Goal: Use online tool/utility: Utilize a website feature to perform a specific function

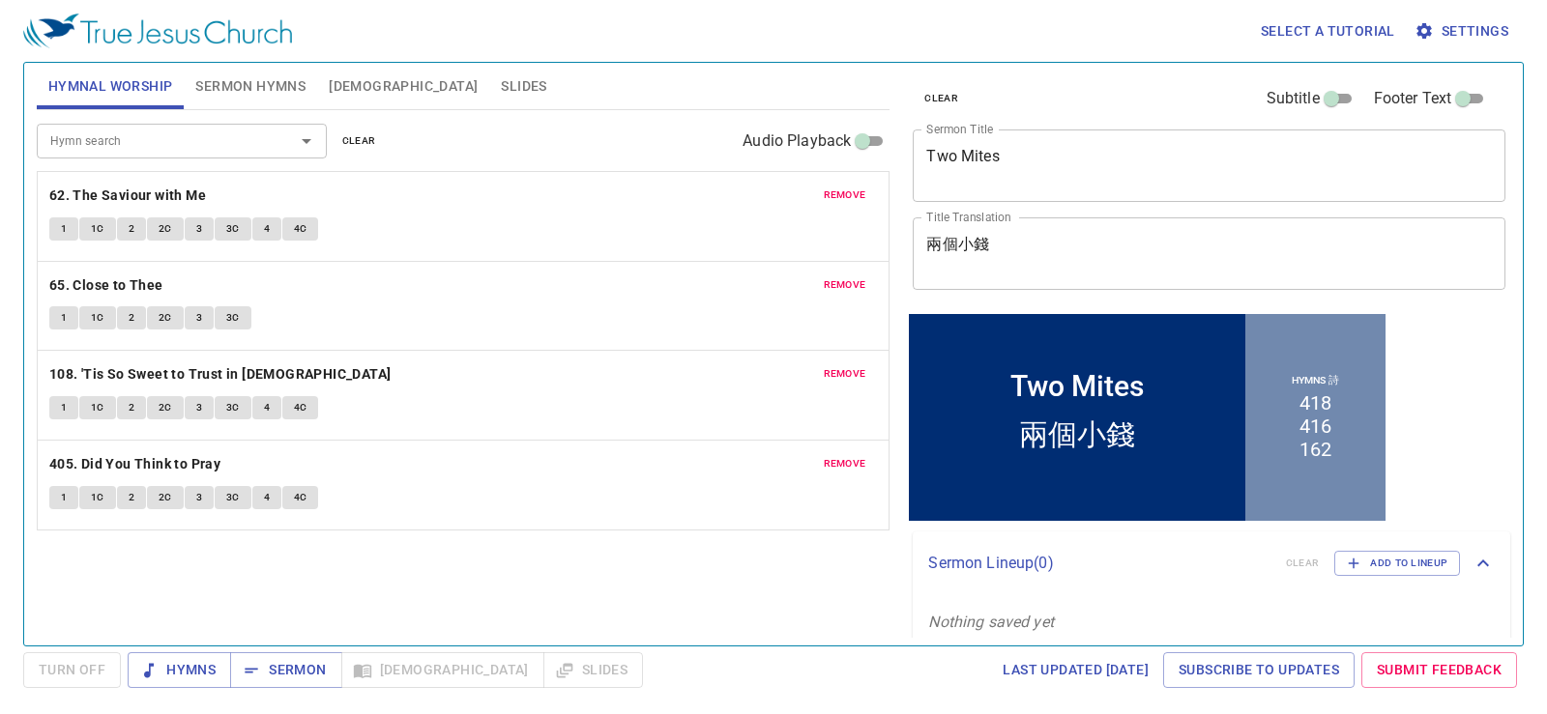
click at [838, 190] on span "remove" at bounding box center [845, 195] width 43 height 17
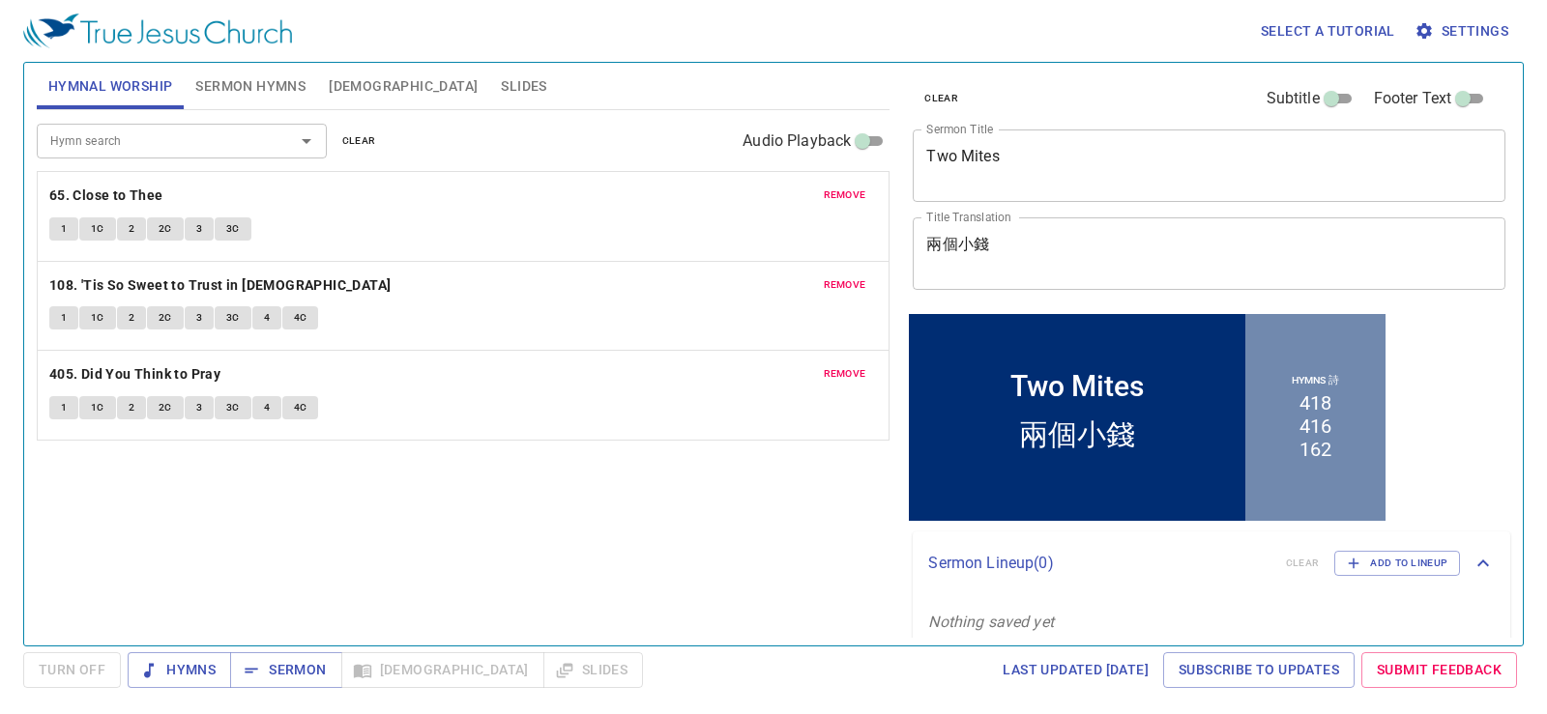
click at [838, 190] on span "remove" at bounding box center [845, 195] width 43 height 17
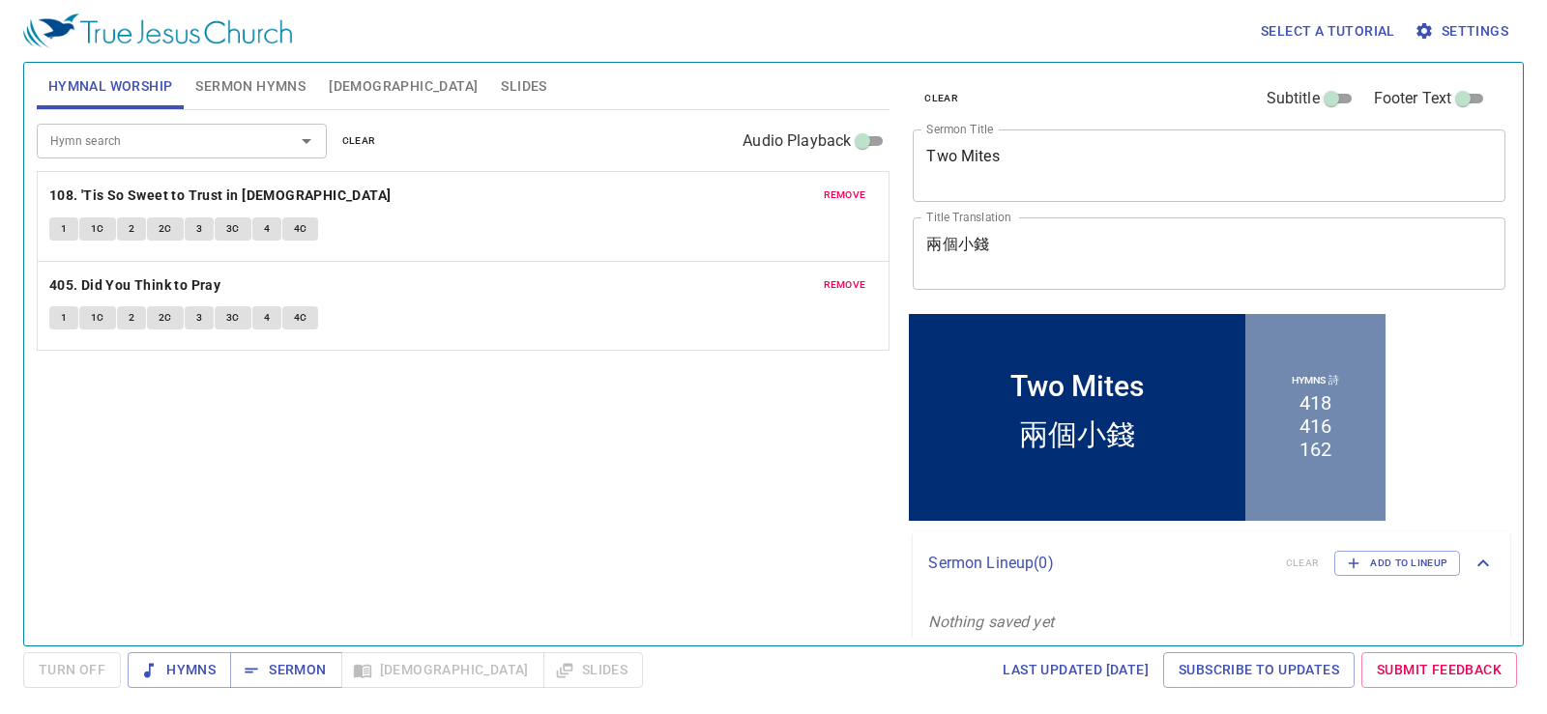
click at [838, 190] on span "remove" at bounding box center [845, 195] width 43 height 17
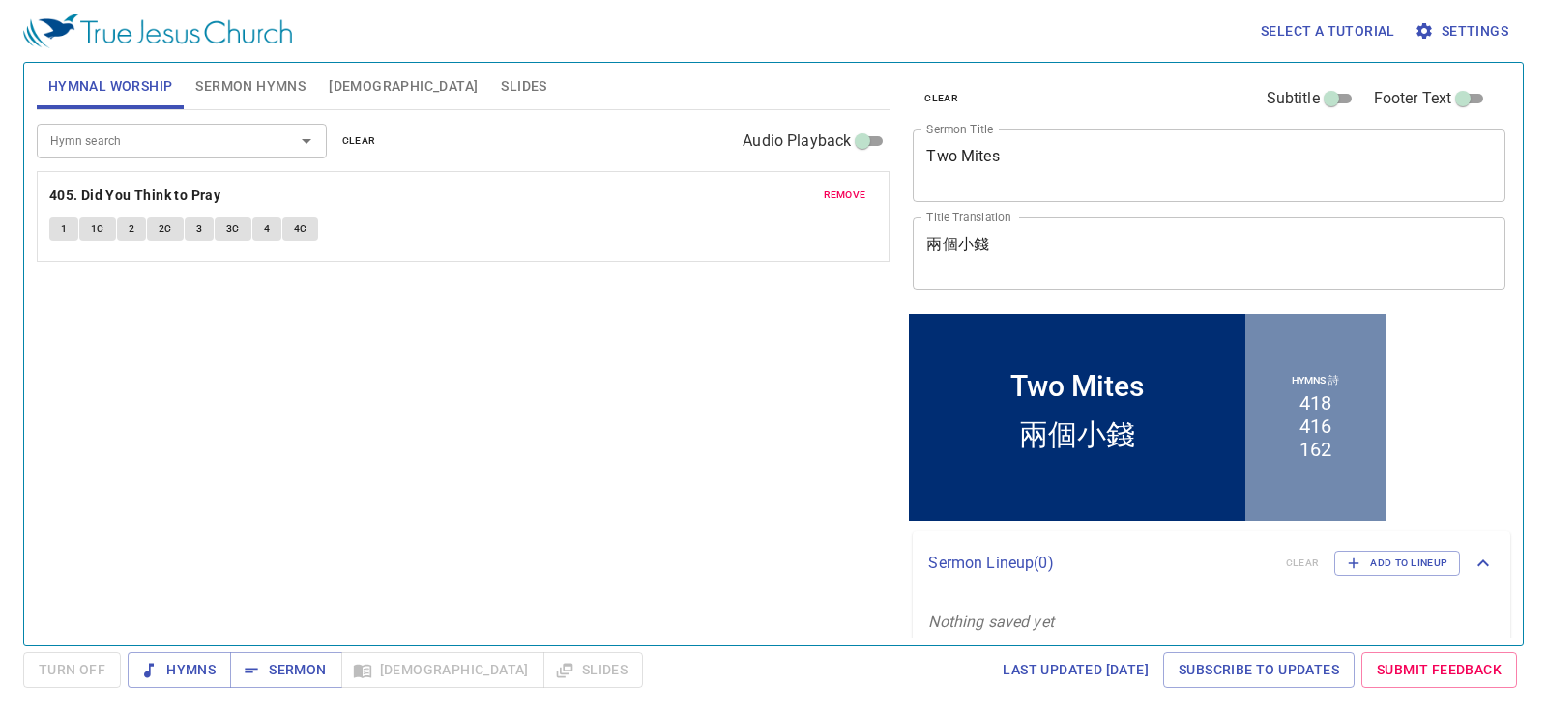
click at [838, 190] on span "remove" at bounding box center [845, 195] width 43 height 17
click at [270, 97] on span "Sermon Hymns" at bounding box center [250, 86] width 110 height 24
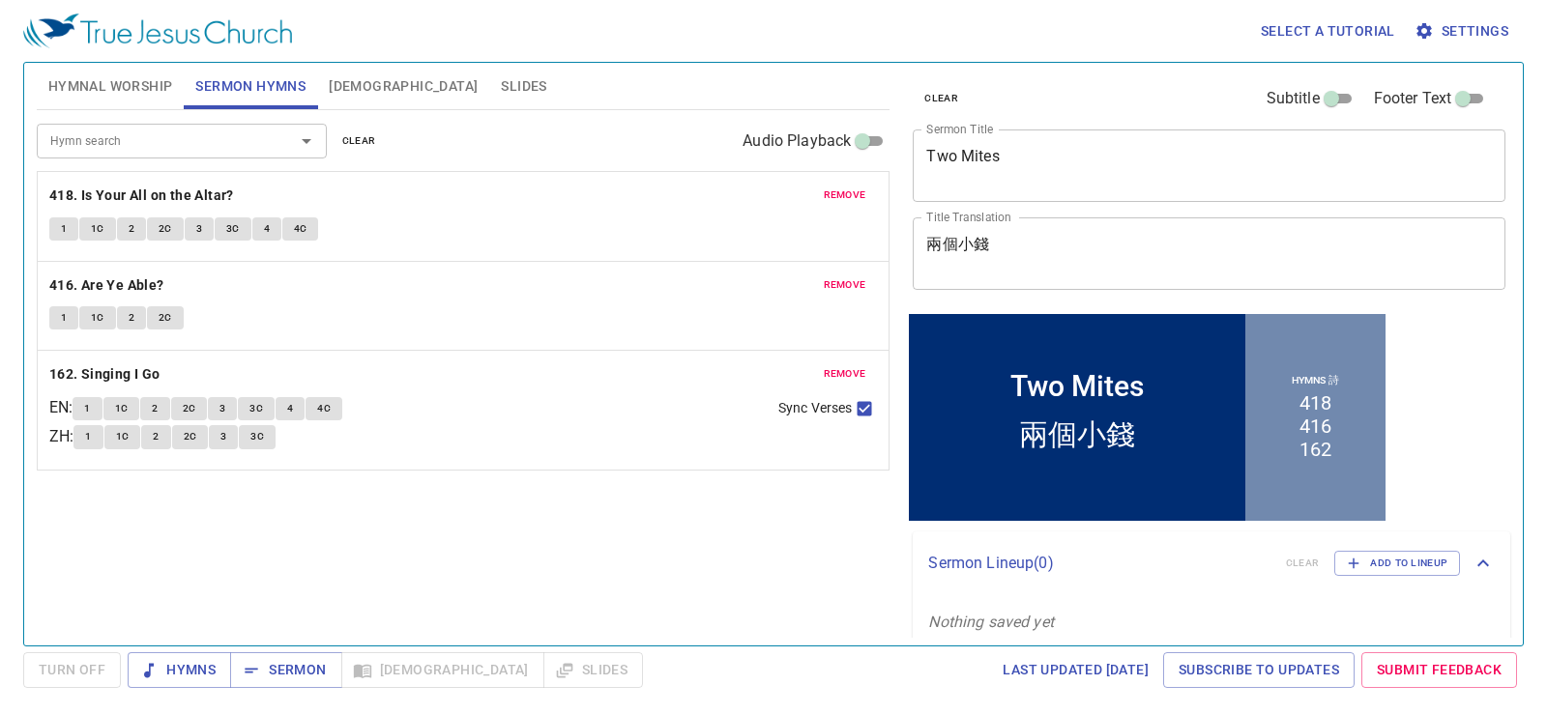
click at [838, 194] on span "remove" at bounding box center [845, 195] width 43 height 17
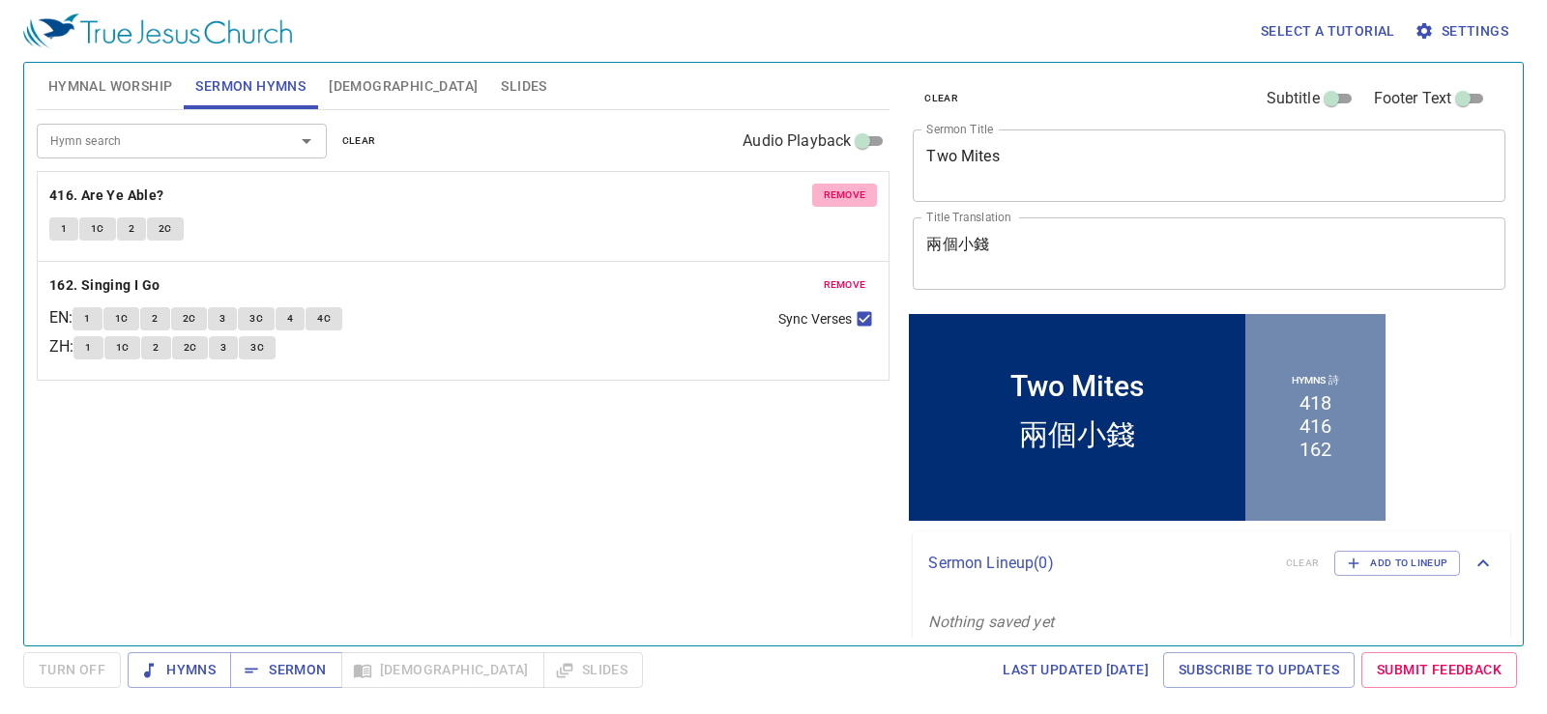
click at [838, 194] on span "remove" at bounding box center [845, 195] width 43 height 17
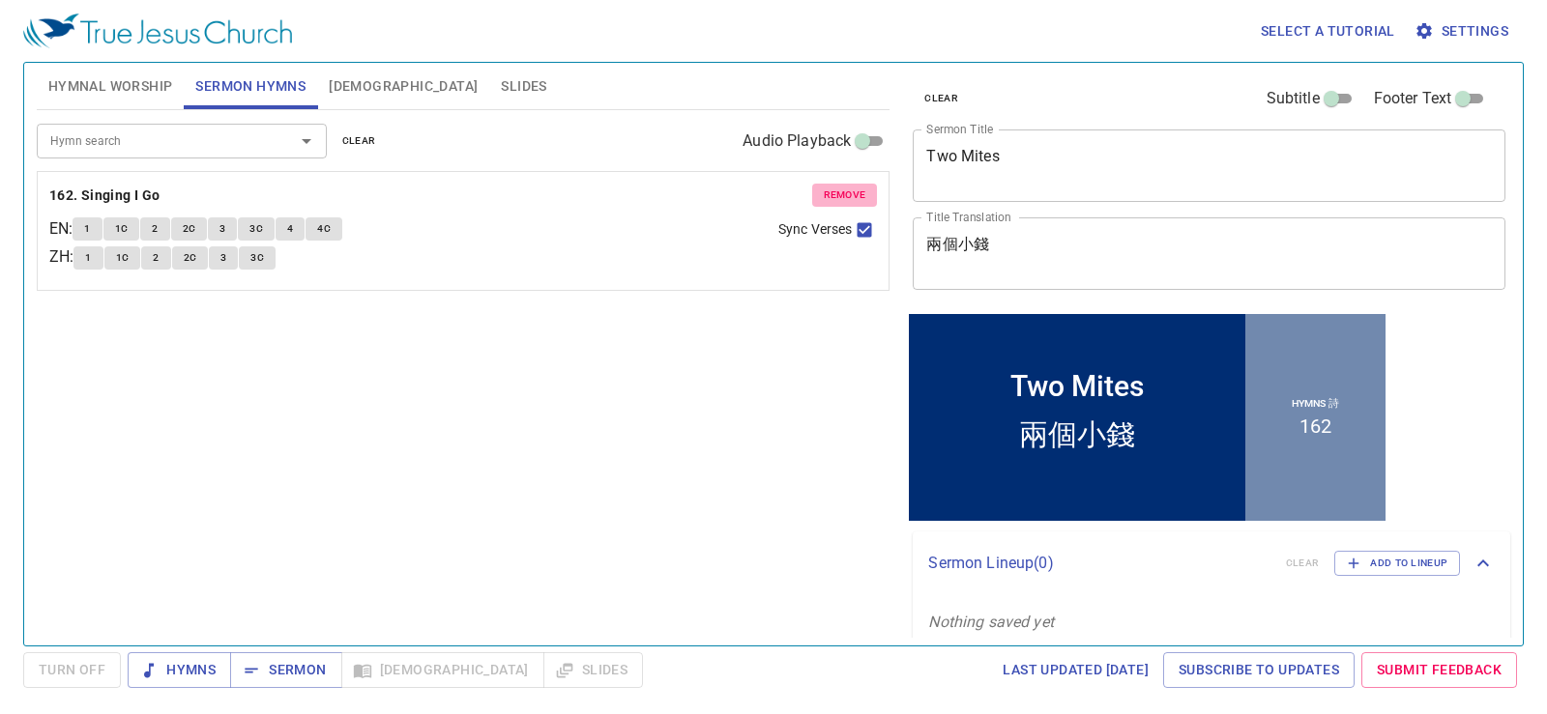
click at [838, 194] on span "remove" at bounding box center [845, 195] width 43 height 17
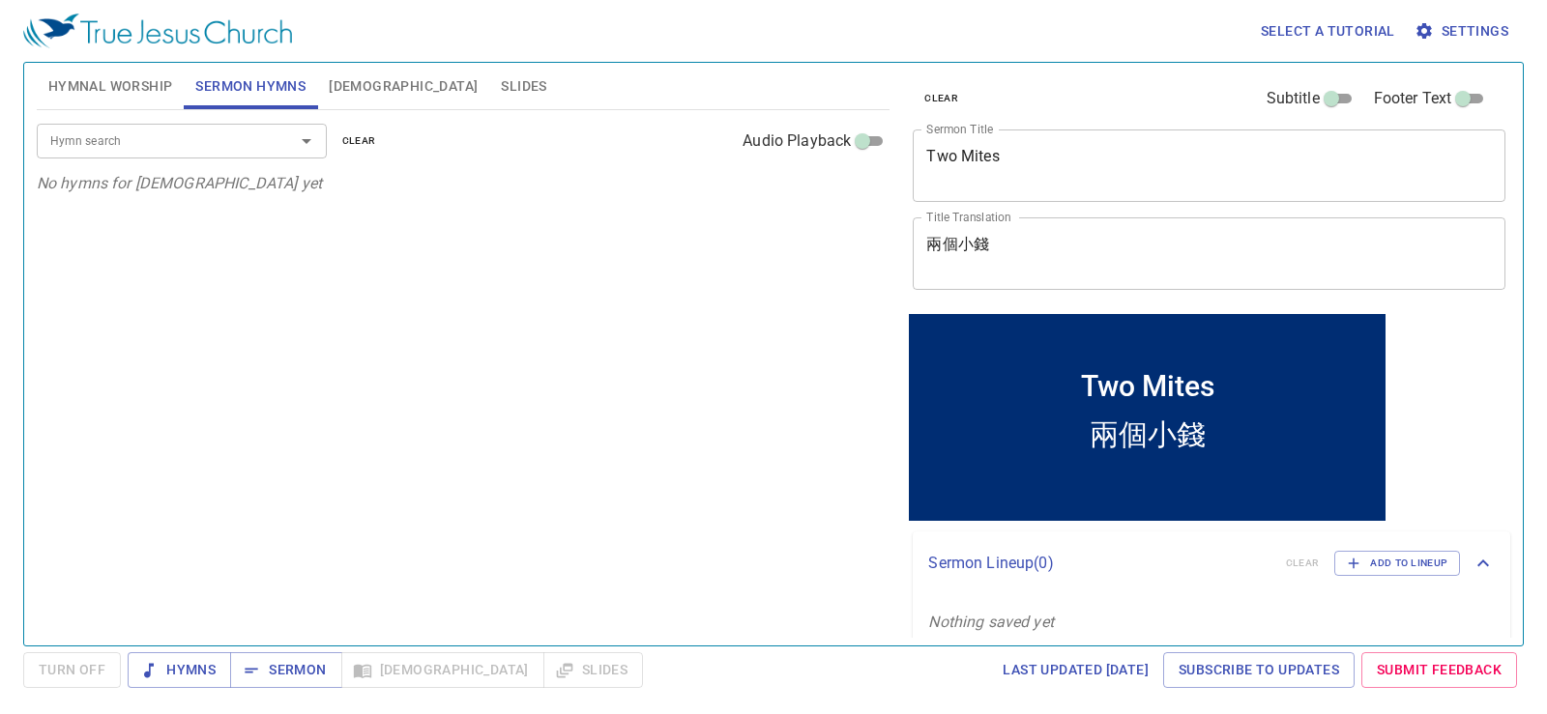
click at [501, 88] on span "Slides" at bounding box center [523, 86] width 45 height 24
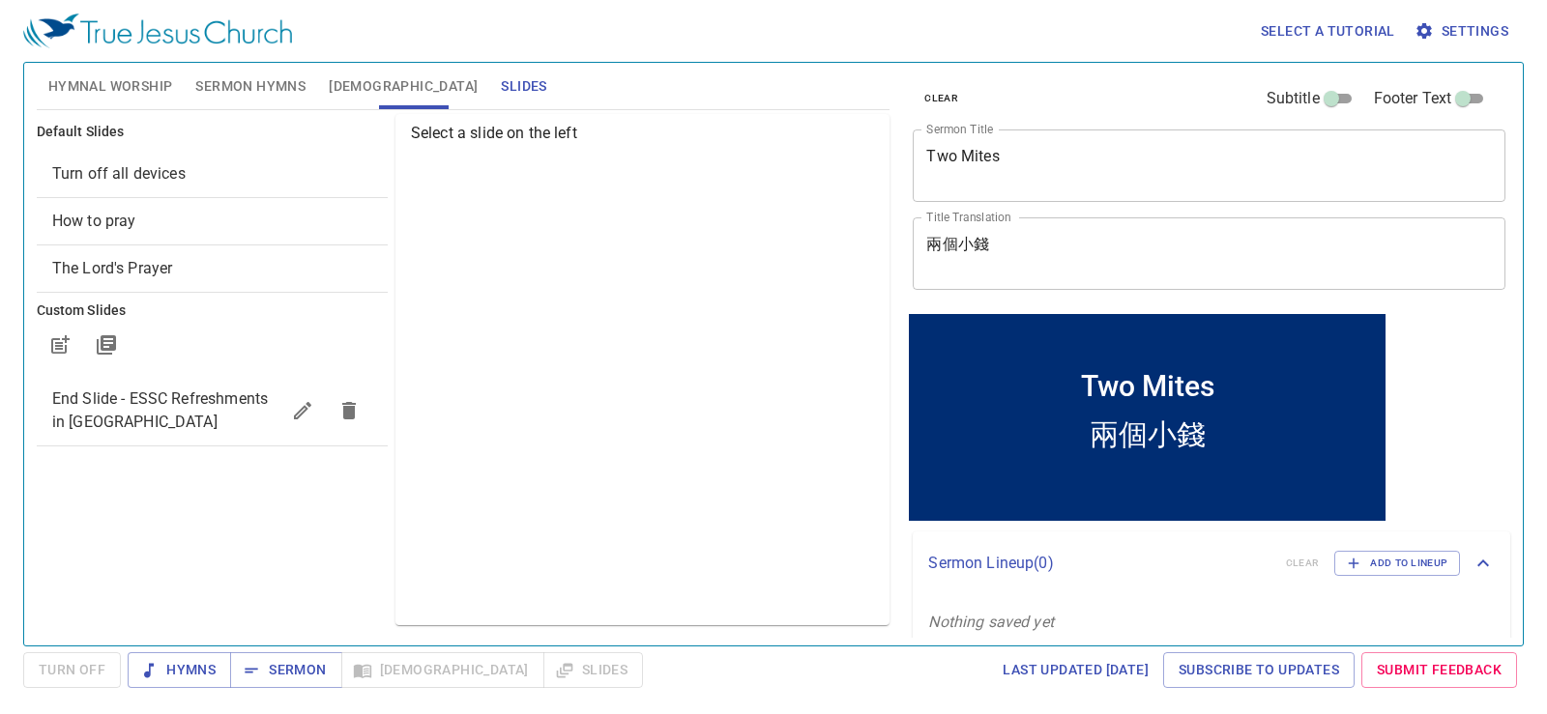
click at [160, 179] on span "Turn off all devices" at bounding box center [118, 173] width 133 height 18
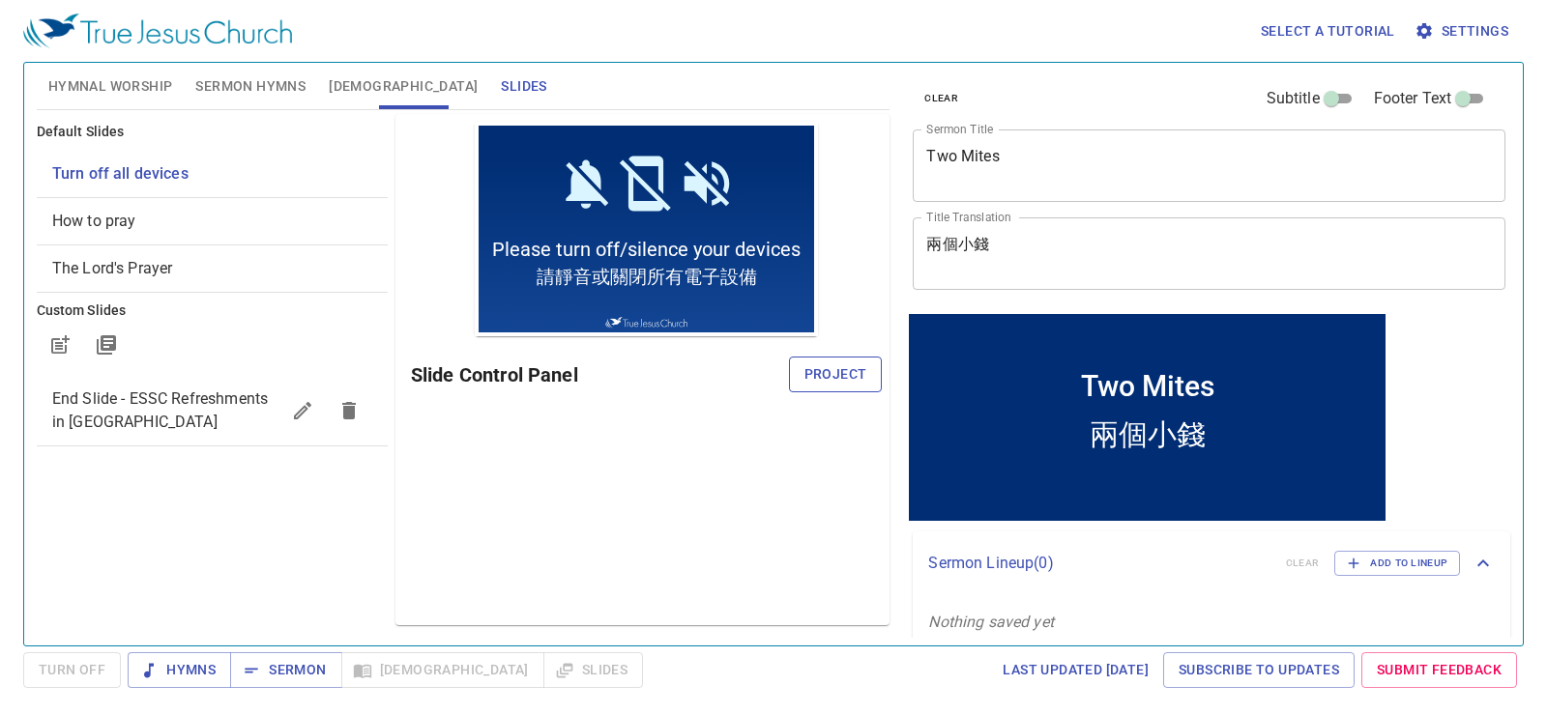
click at [838, 334] on button "Project" at bounding box center [836, 375] width 94 height 36
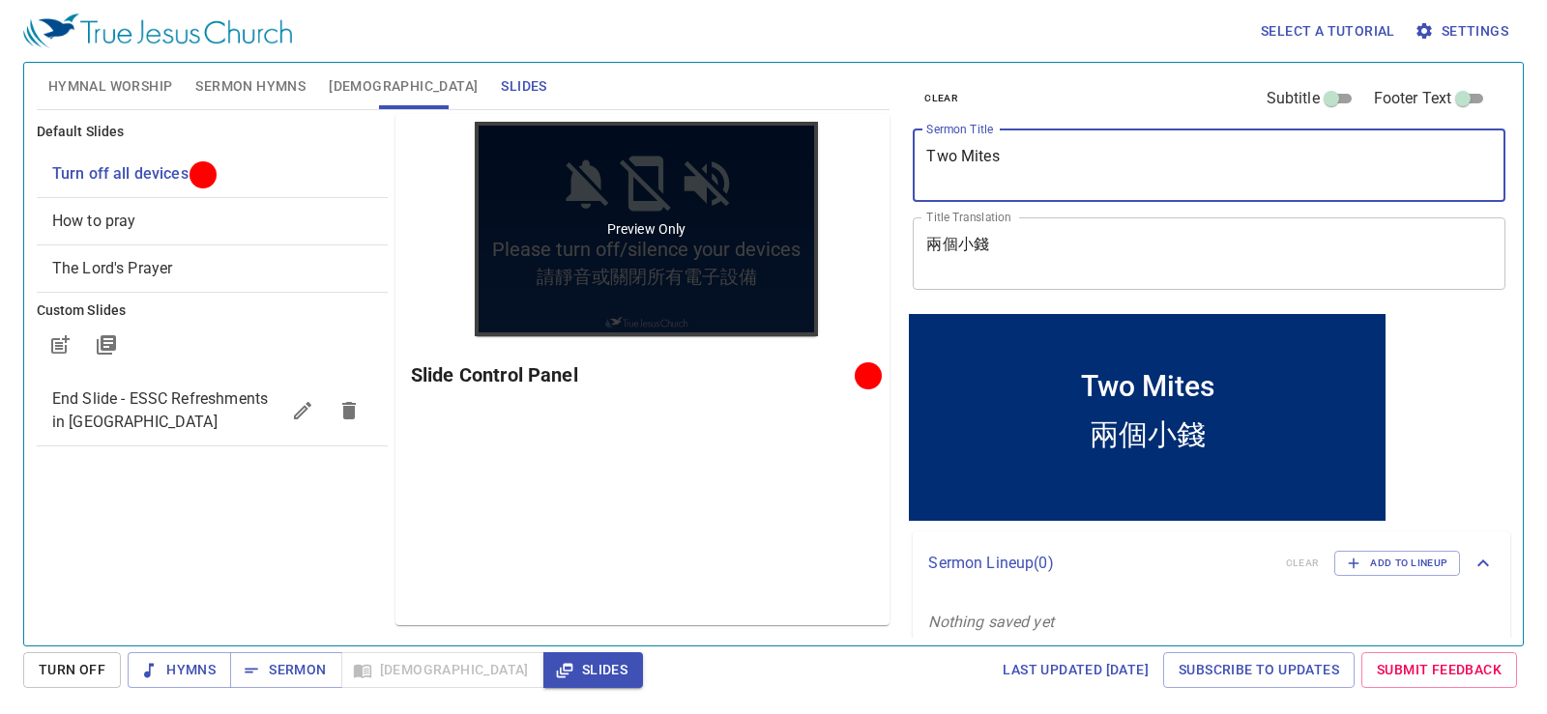
drag, startPoint x: 1107, startPoint y: 161, endPoint x: 732, endPoint y: 160, distance: 375.1
click at [732, 160] on div "Hymnal Worship Sermon Hymns Bible Slides Hymn search Hymn search clear Audio Pl…" at bounding box center [773, 346] width 1489 height 583
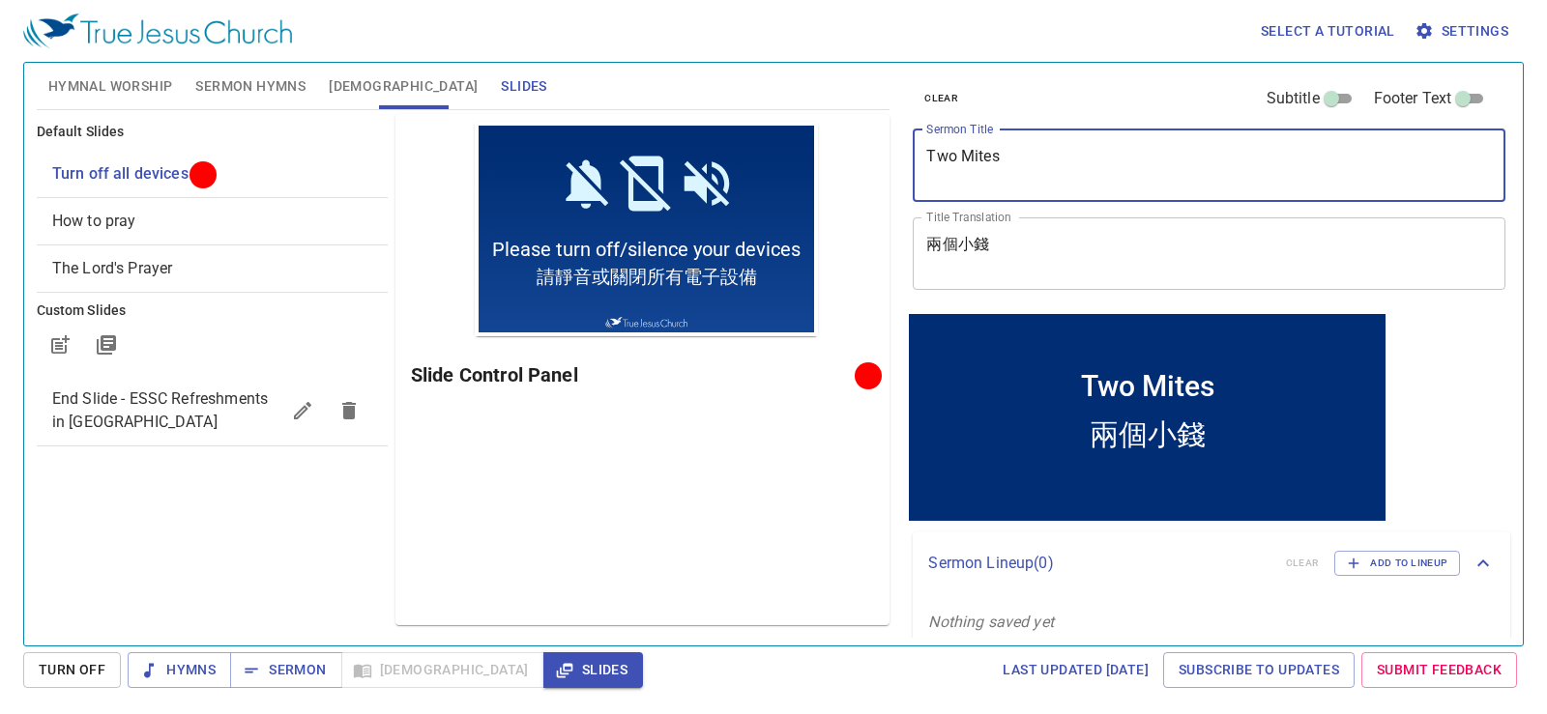
paste textarea "[DEMOGRAPHIC_DATA]中的[DEMOGRAPHIC_DATA](3)"
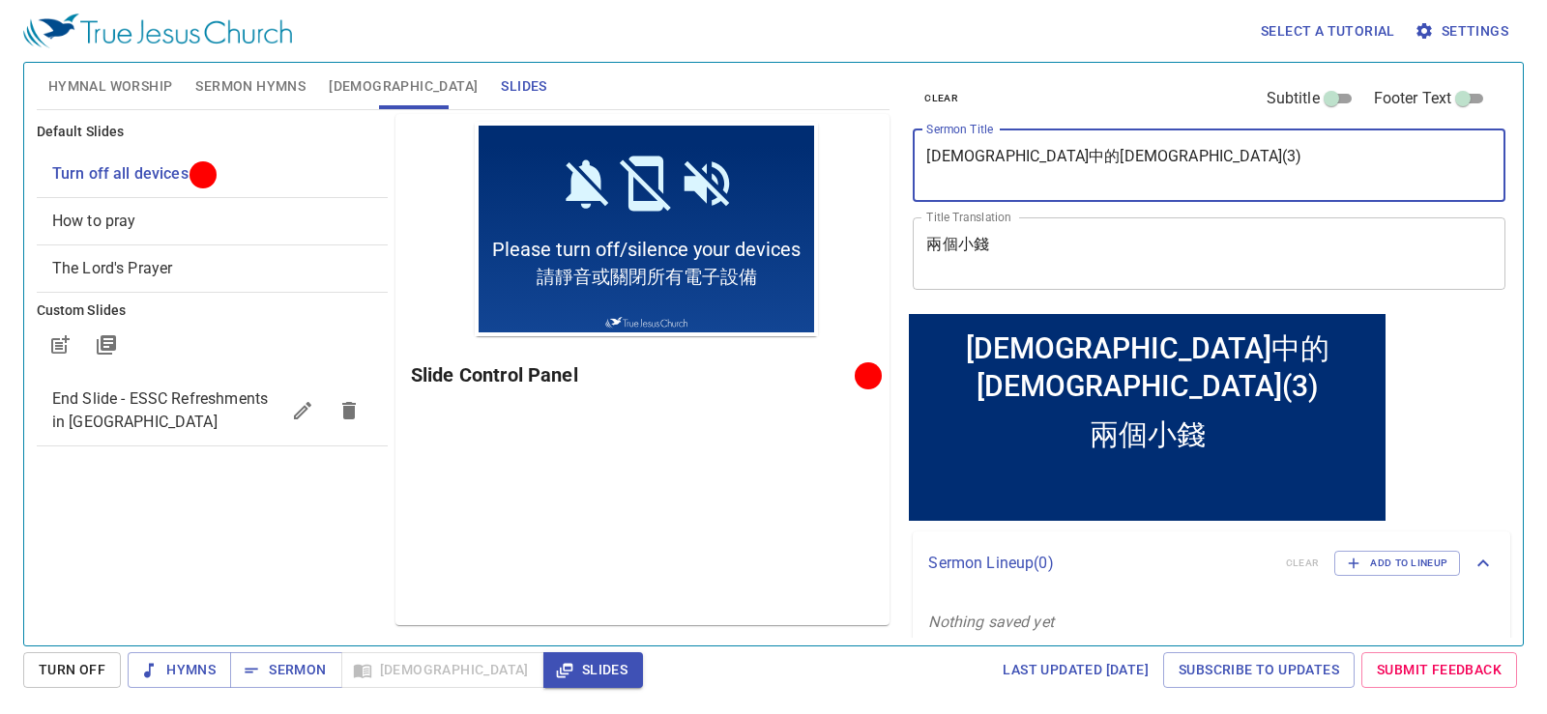
type textarea "[DEMOGRAPHIC_DATA]中的[DEMOGRAPHIC_DATA](3)"
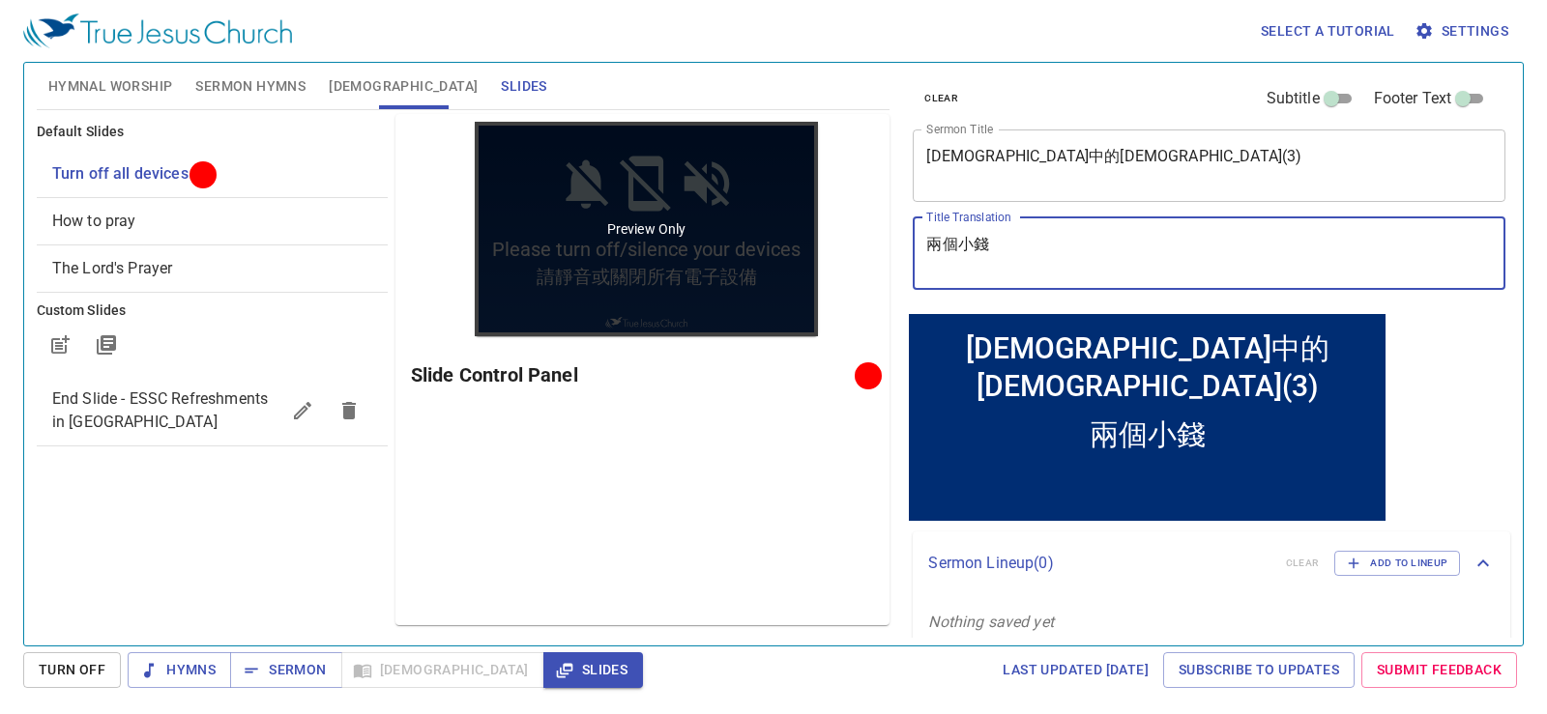
drag, startPoint x: 1041, startPoint y: 252, endPoint x: 797, endPoint y: 245, distance: 244.7
click at [797, 245] on div "Hymnal Worship Sermon Hymns Bible Slides Hymn search Hymn search clear Audio Pl…" at bounding box center [773, 346] width 1489 height 583
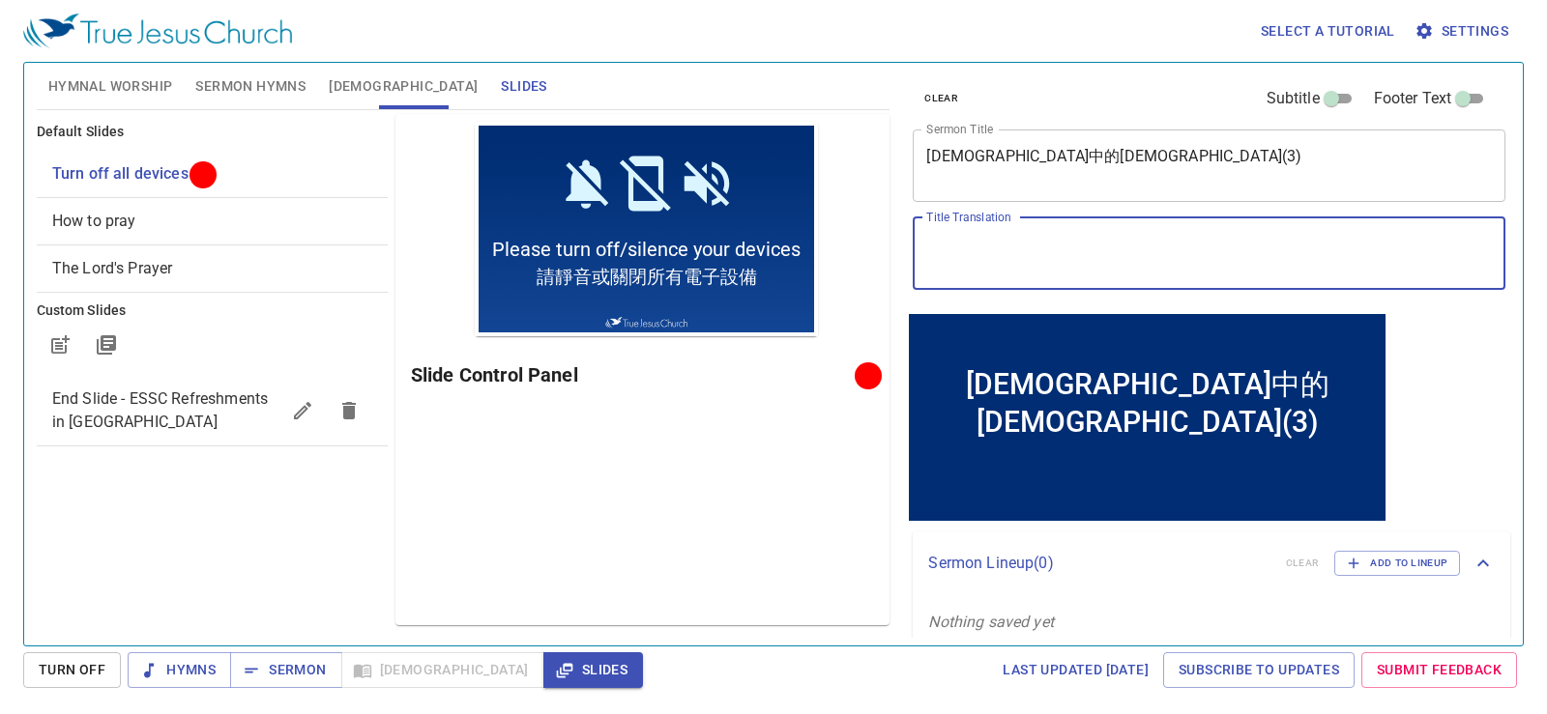
paste textarea "Prayer in the [DEMOGRAPHIC_DATA] (3)"
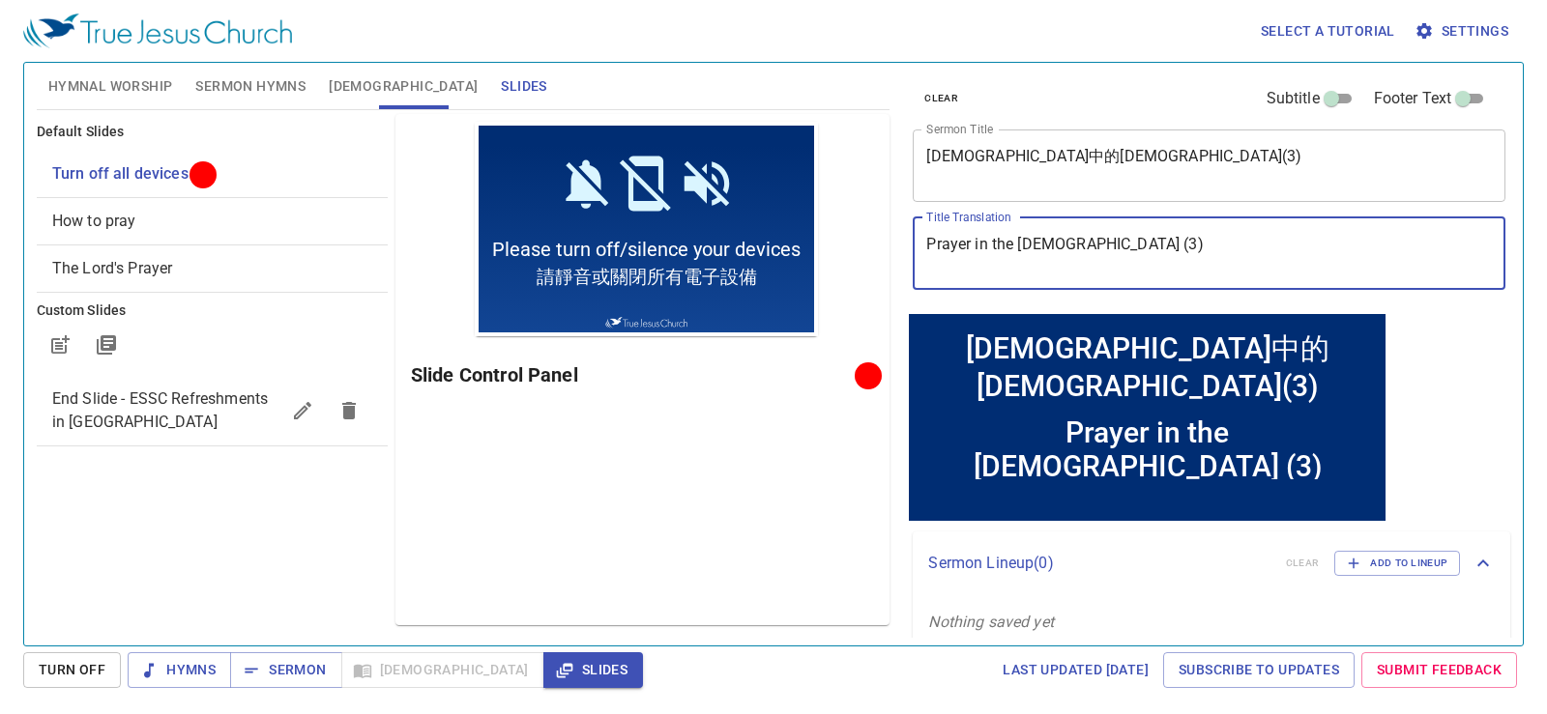
type textarea "Prayer in the [DEMOGRAPHIC_DATA] (3)"
click at [149, 87] on span "Hymnal Worship" at bounding box center [110, 86] width 125 height 24
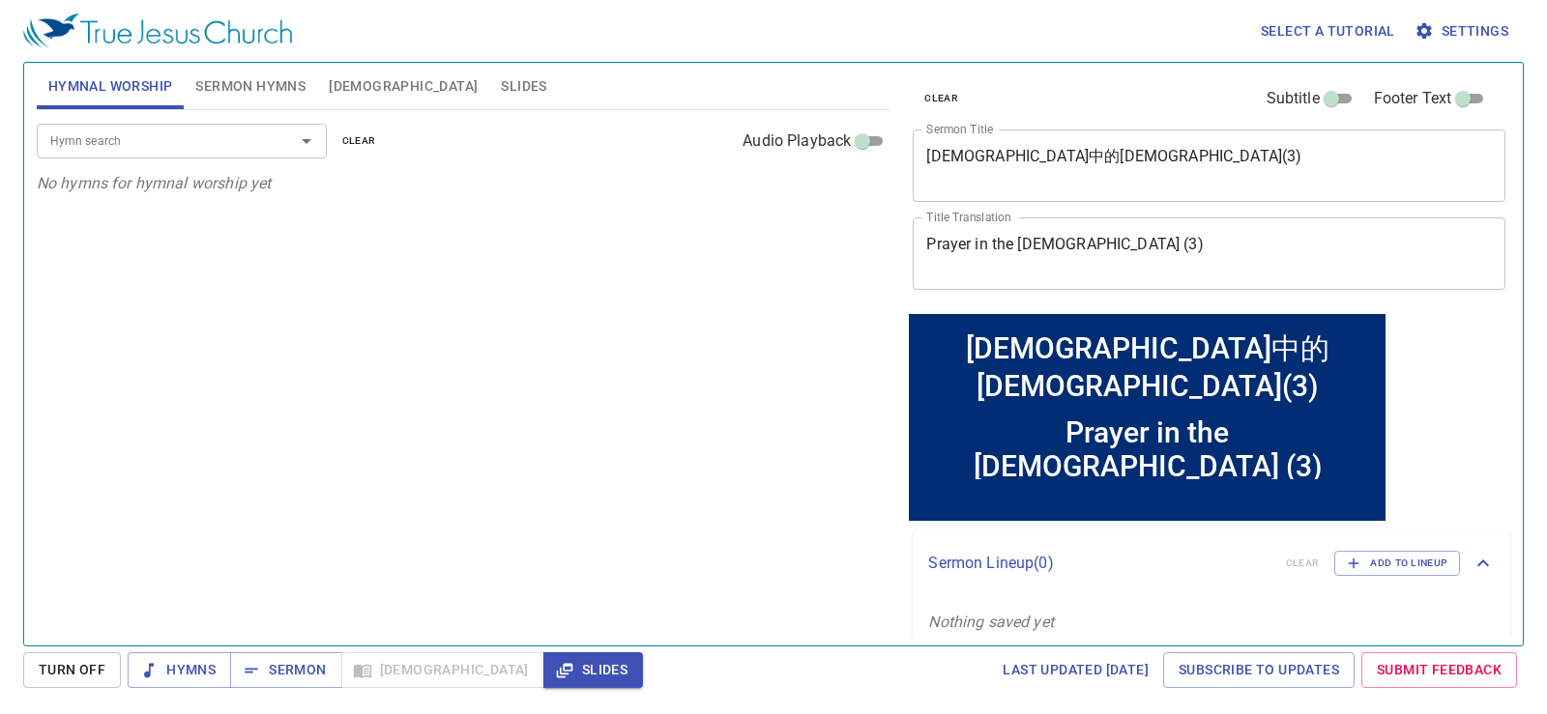
click at [253, 74] on span "Sermon Hymns" at bounding box center [250, 86] width 110 height 24
click at [211, 123] on div "Hymn search Hymn search clear Audio Playback" at bounding box center [464, 141] width 854 height 62
click at [210, 134] on input "Hymn search" at bounding box center [153, 141] width 221 height 22
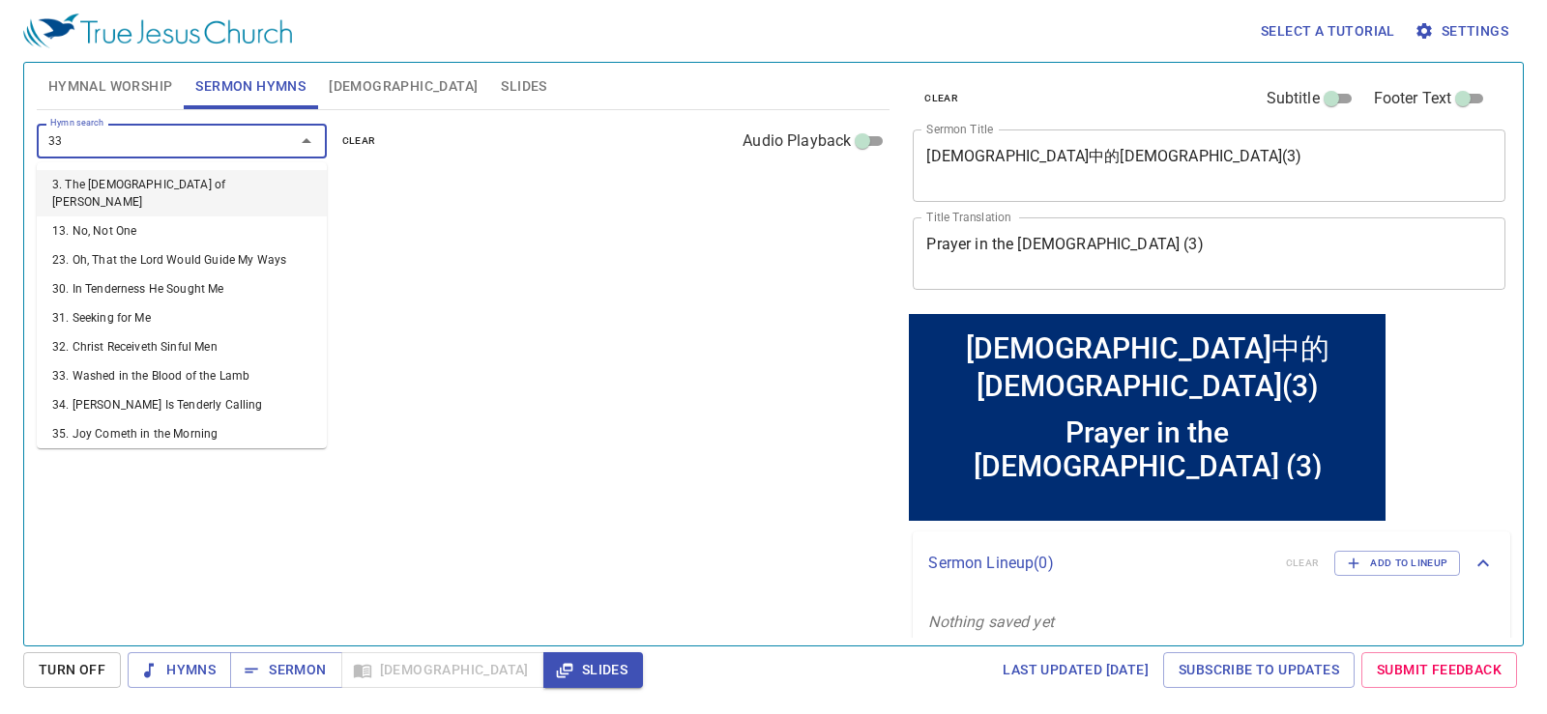
type input "333"
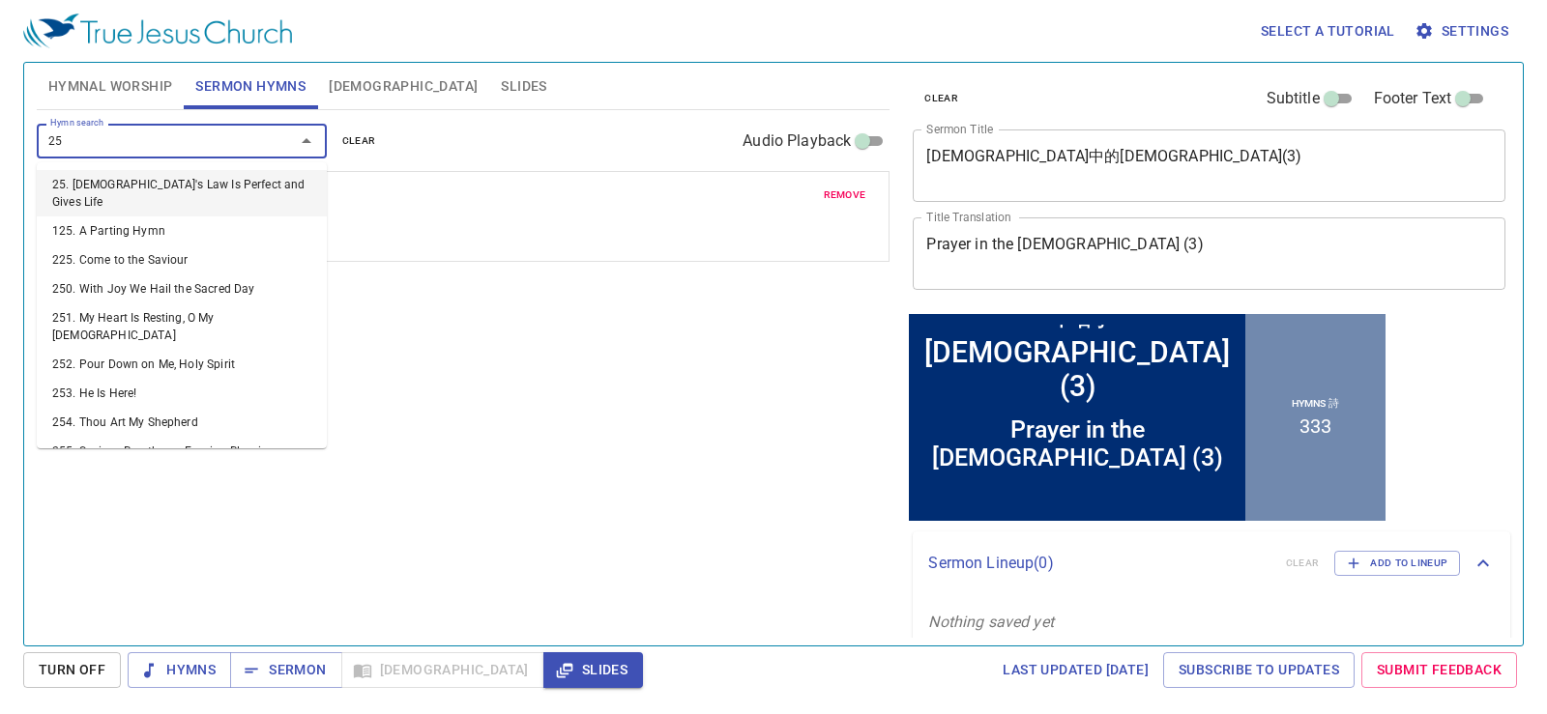
type input "259"
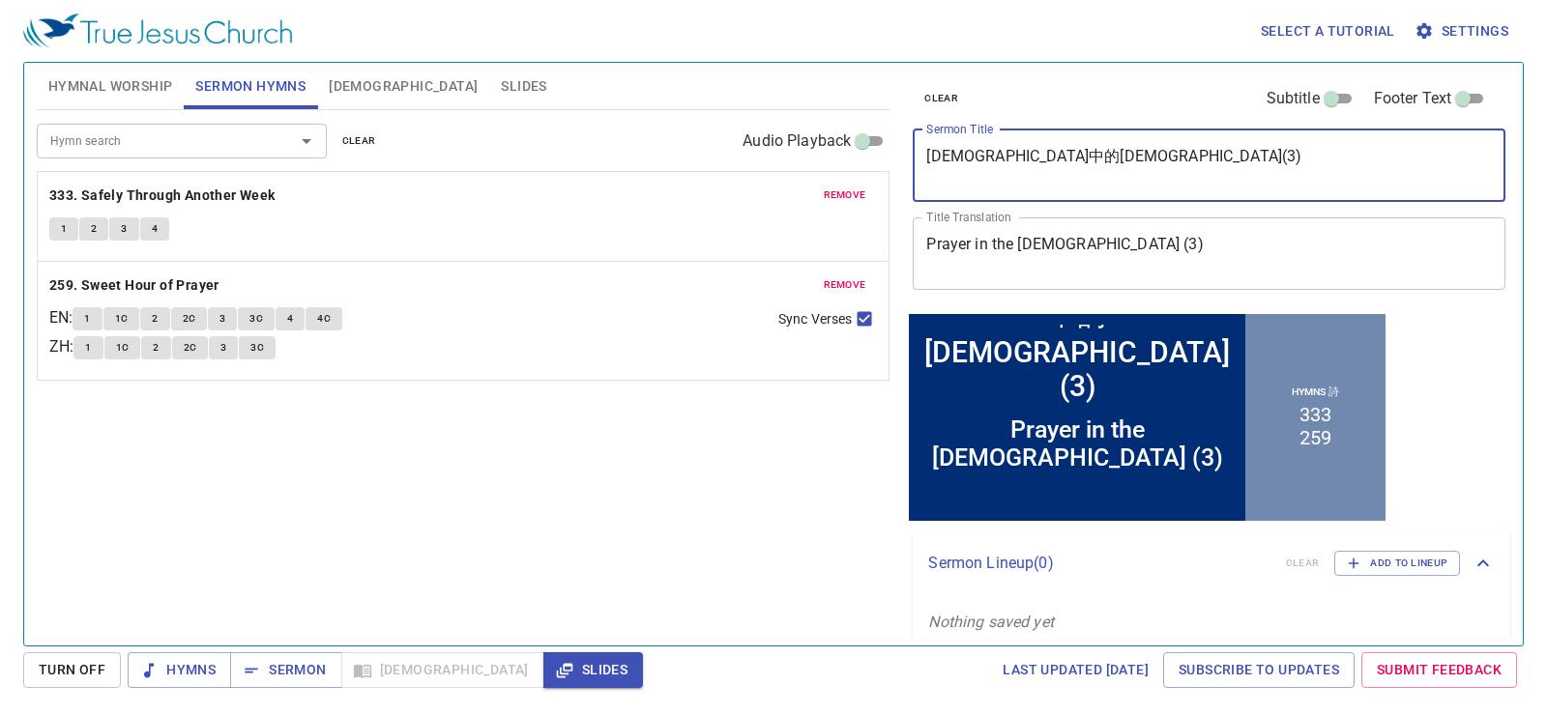
drag, startPoint x: 992, startPoint y: 162, endPoint x: 869, endPoint y: 163, distance: 122.8
click at [838, 163] on div "Hymnal Worship Sermon Hymns Bible Slides Hymn search Hymn search clear Audio Pl…" at bounding box center [773, 346] width 1489 height 583
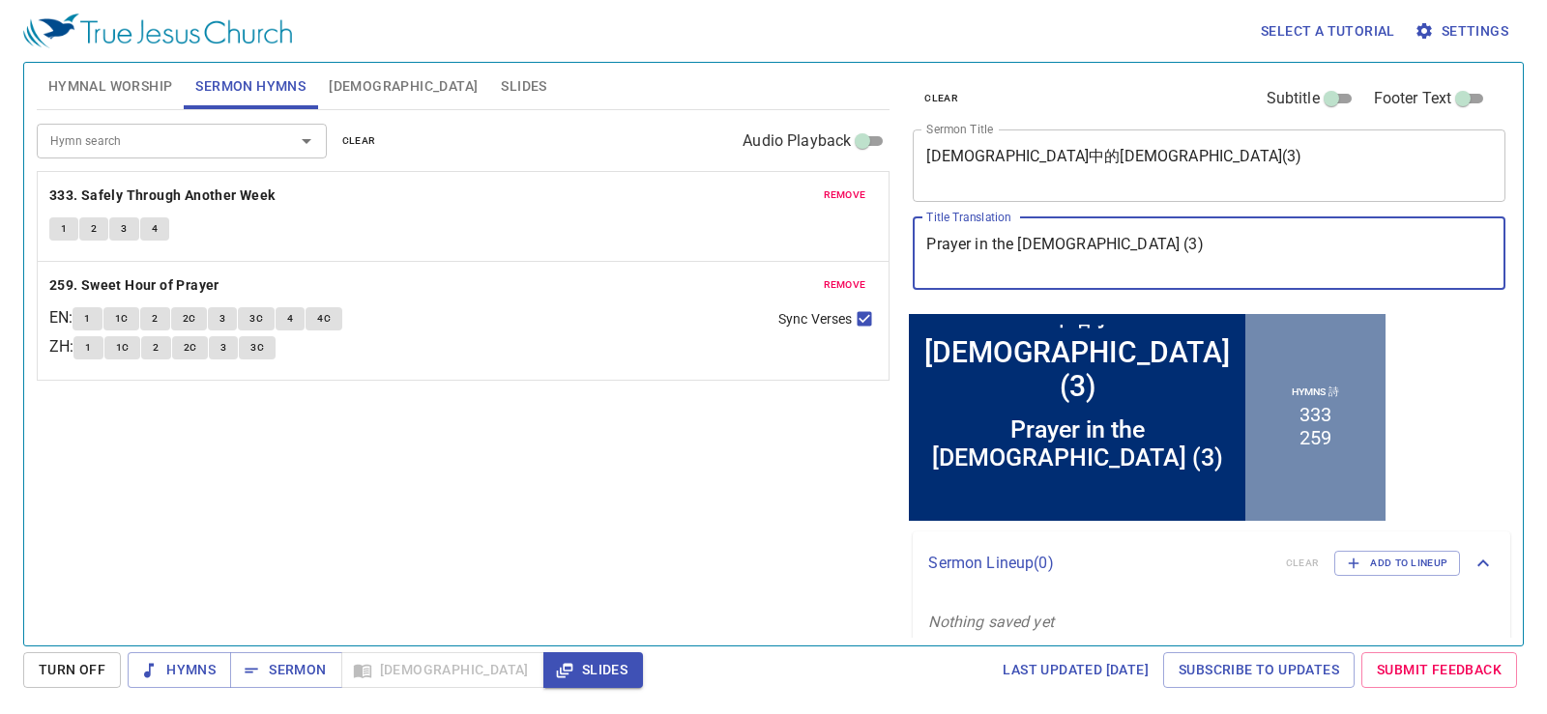
drag, startPoint x: 1192, startPoint y: 244, endPoint x: 889, endPoint y: 244, distance: 303.6
click at [838, 244] on div "Hymnal Worship Sermon Hymns Bible Slides Hymn search Hymn search clear Audio Pl…" at bounding box center [773, 346] width 1489 height 583
click at [146, 84] on span "Hymnal Worship" at bounding box center [110, 86] width 125 height 24
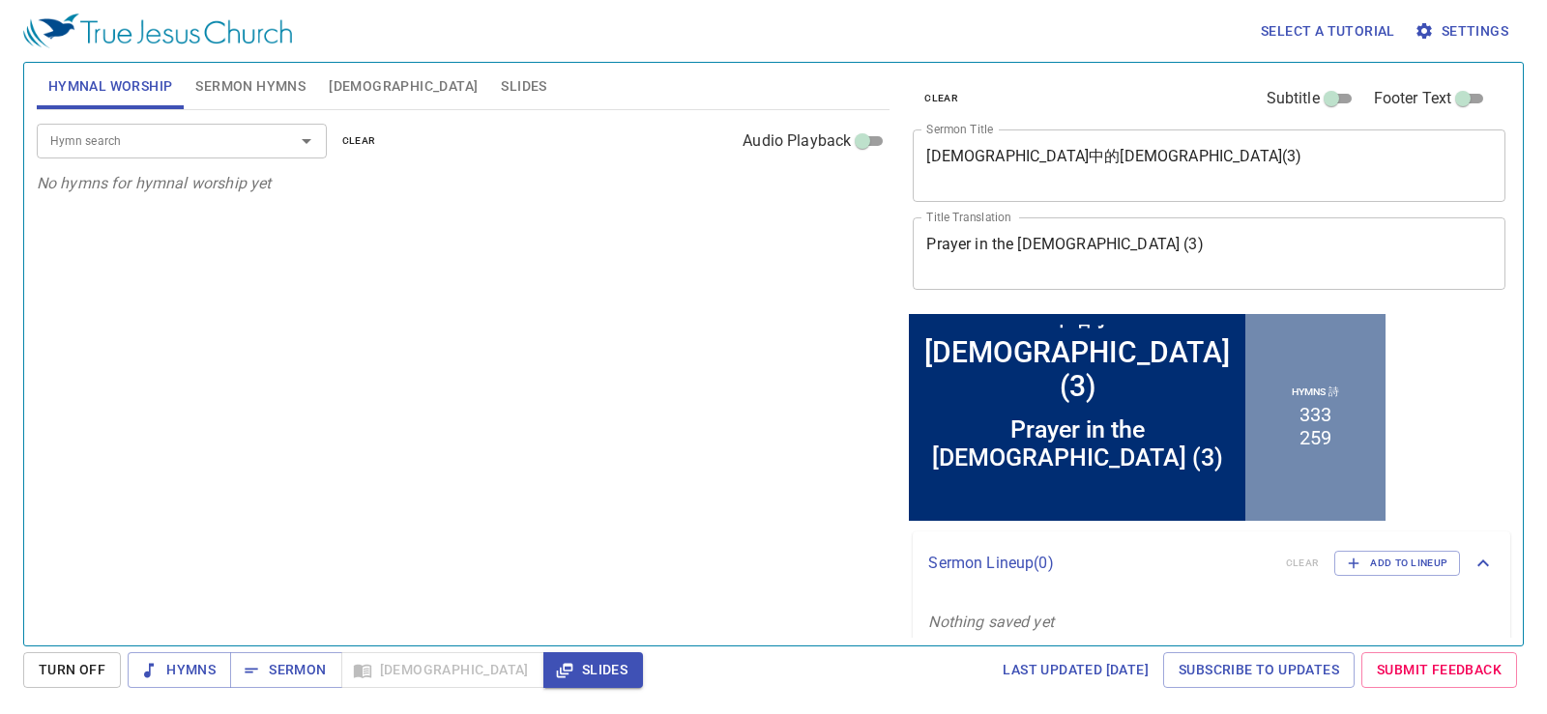
click at [154, 137] on input "Hymn search" at bounding box center [153, 141] width 221 height 22
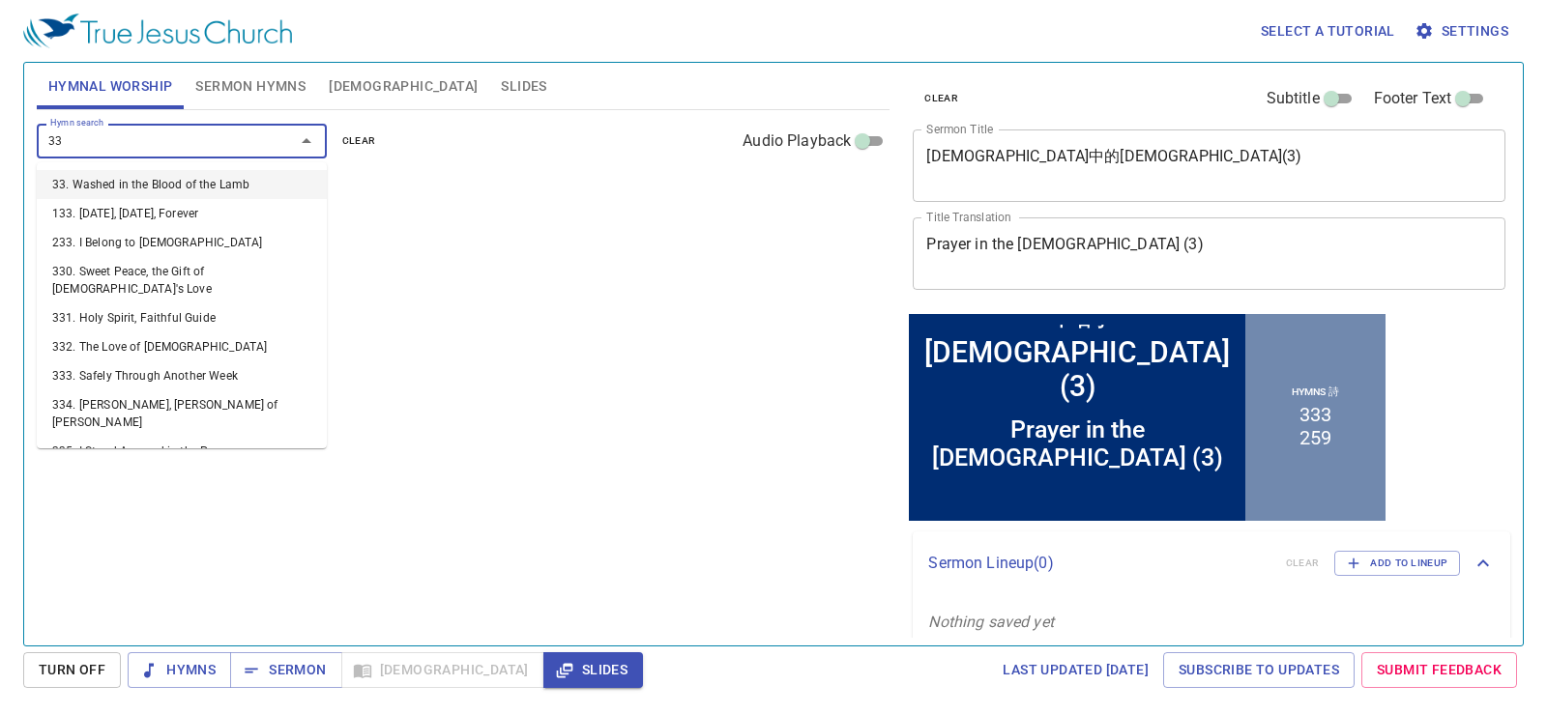
type input "332"
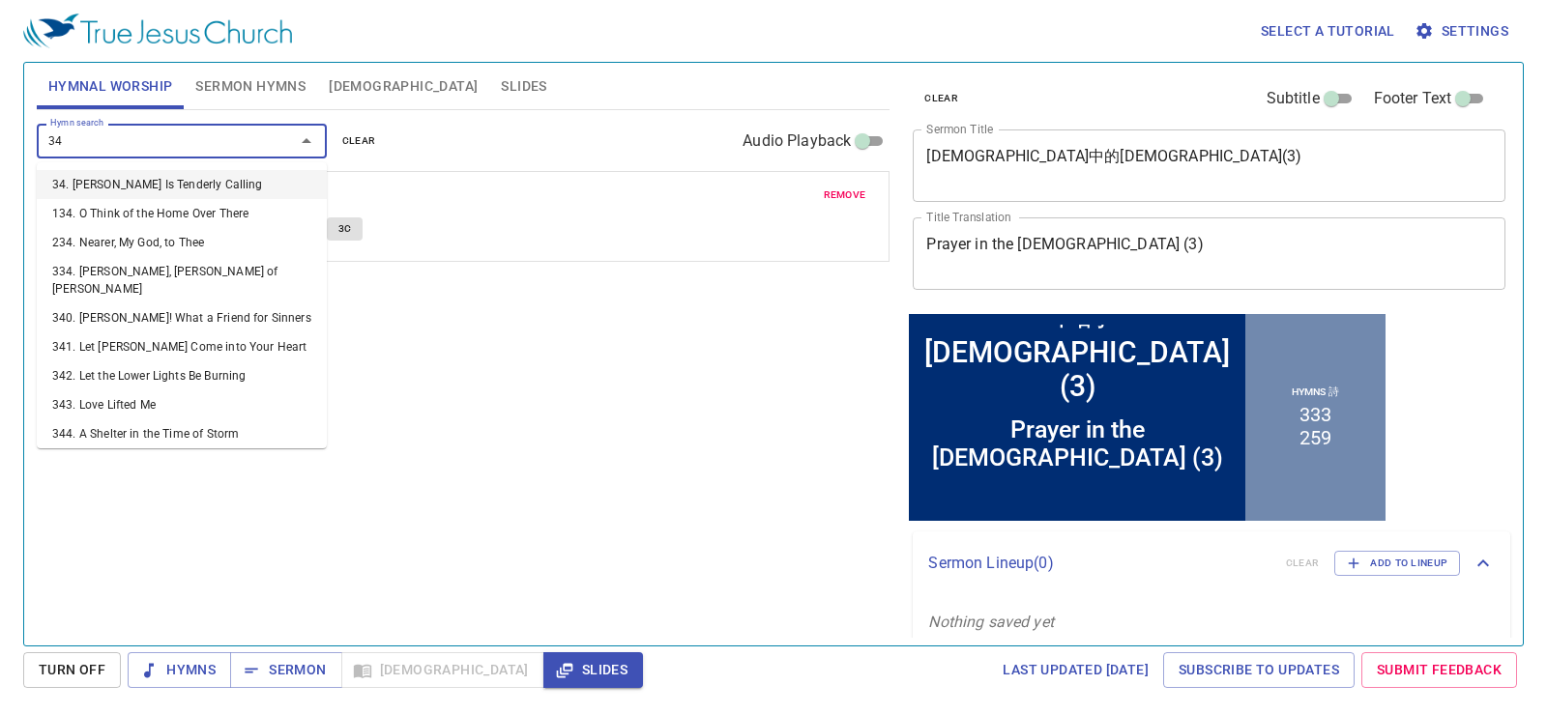
type input "343"
type input "149"
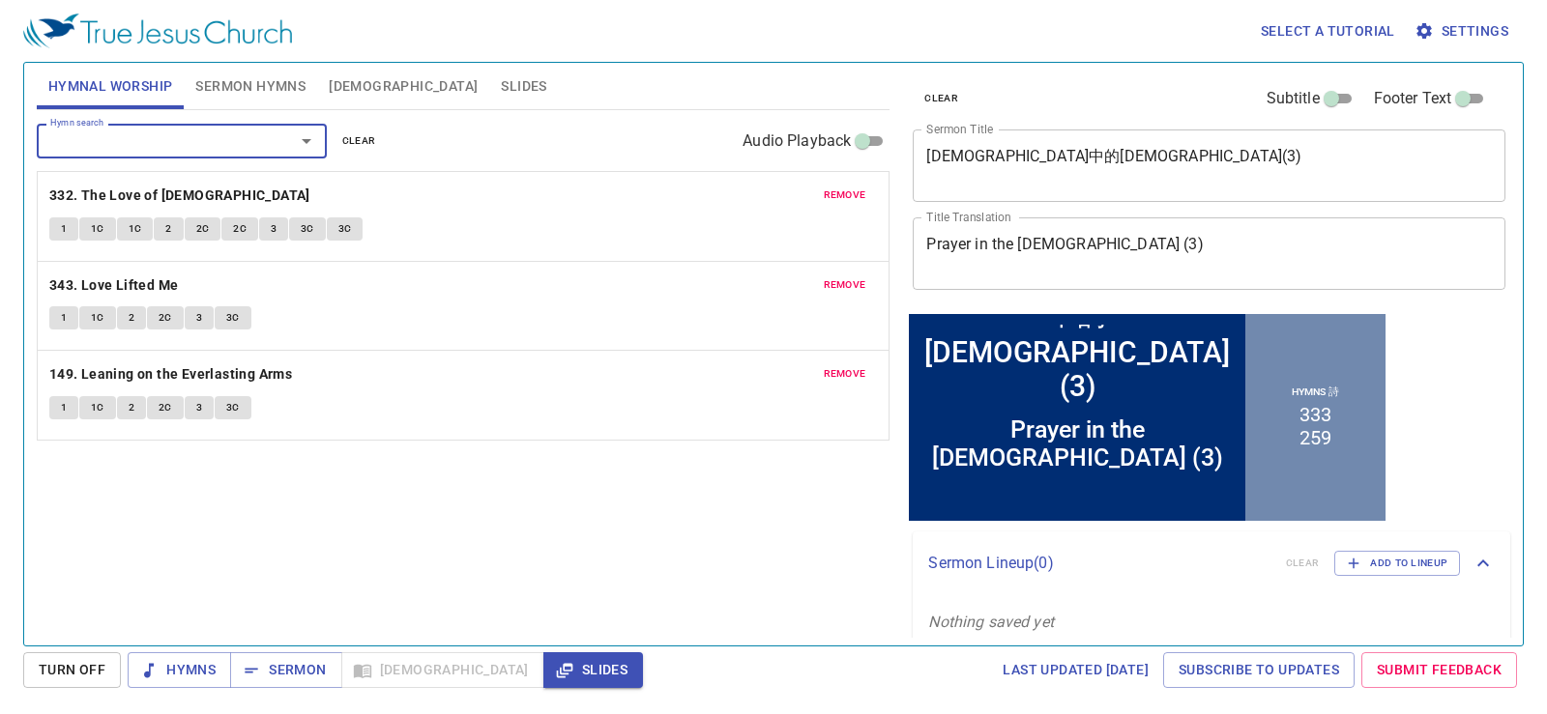
click at [220, 85] on span "Sermon Hymns" at bounding box center [250, 86] width 110 height 24
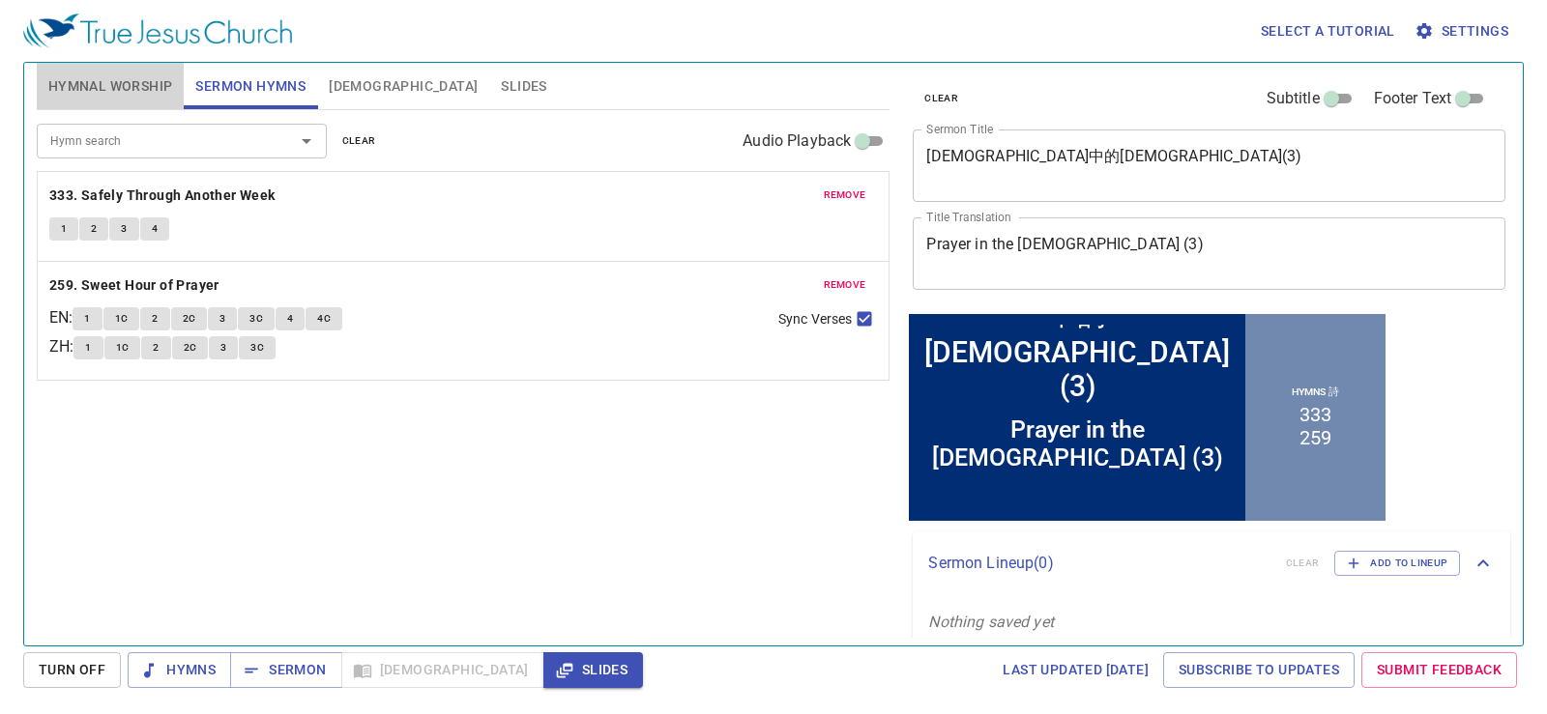
click at [98, 76] on span "Hymnal Worship" at bounding box center [110, 86] width 125 height 24
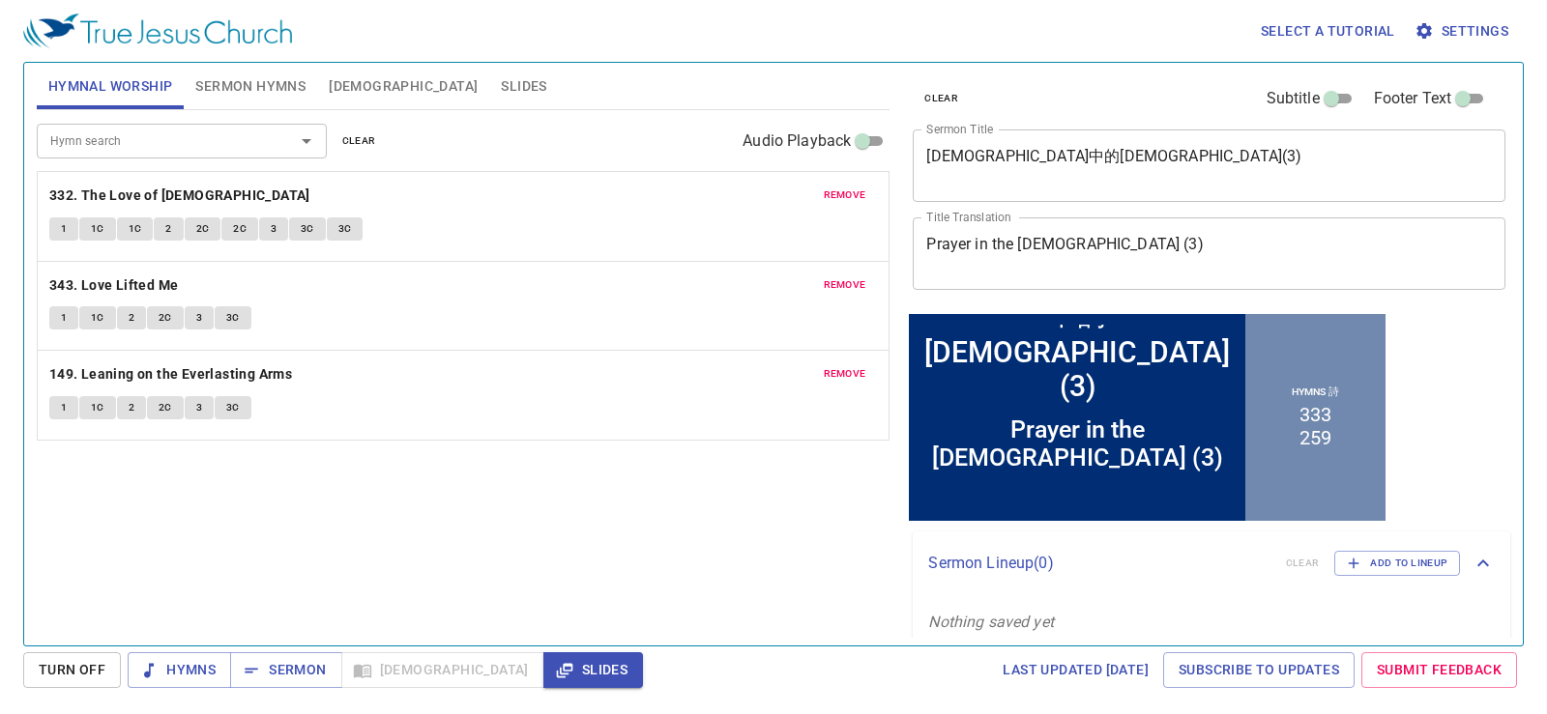
click at [491, 334] on div "Hymn search Hymn search clear Audio Playback remove 332. The Love of God 1 1C 1…" at bounding box center [464, 369] width 854 height 519
click at [501, 79] on span "Slides" at bounding box center [523, 86] width 45 height 24
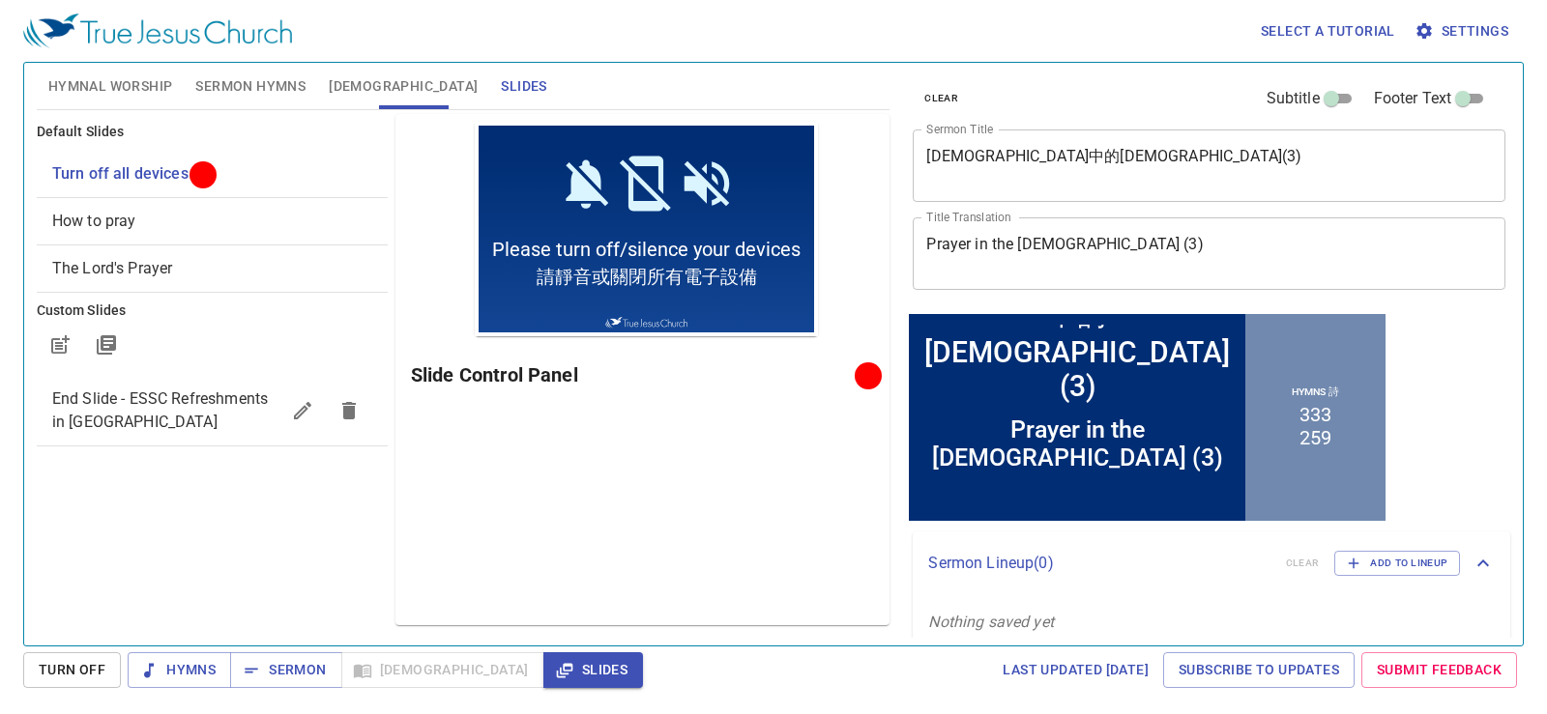
click at [136, 77] on span "Hymnal Worship" at bounding box center [110, 86] width 125 height 24
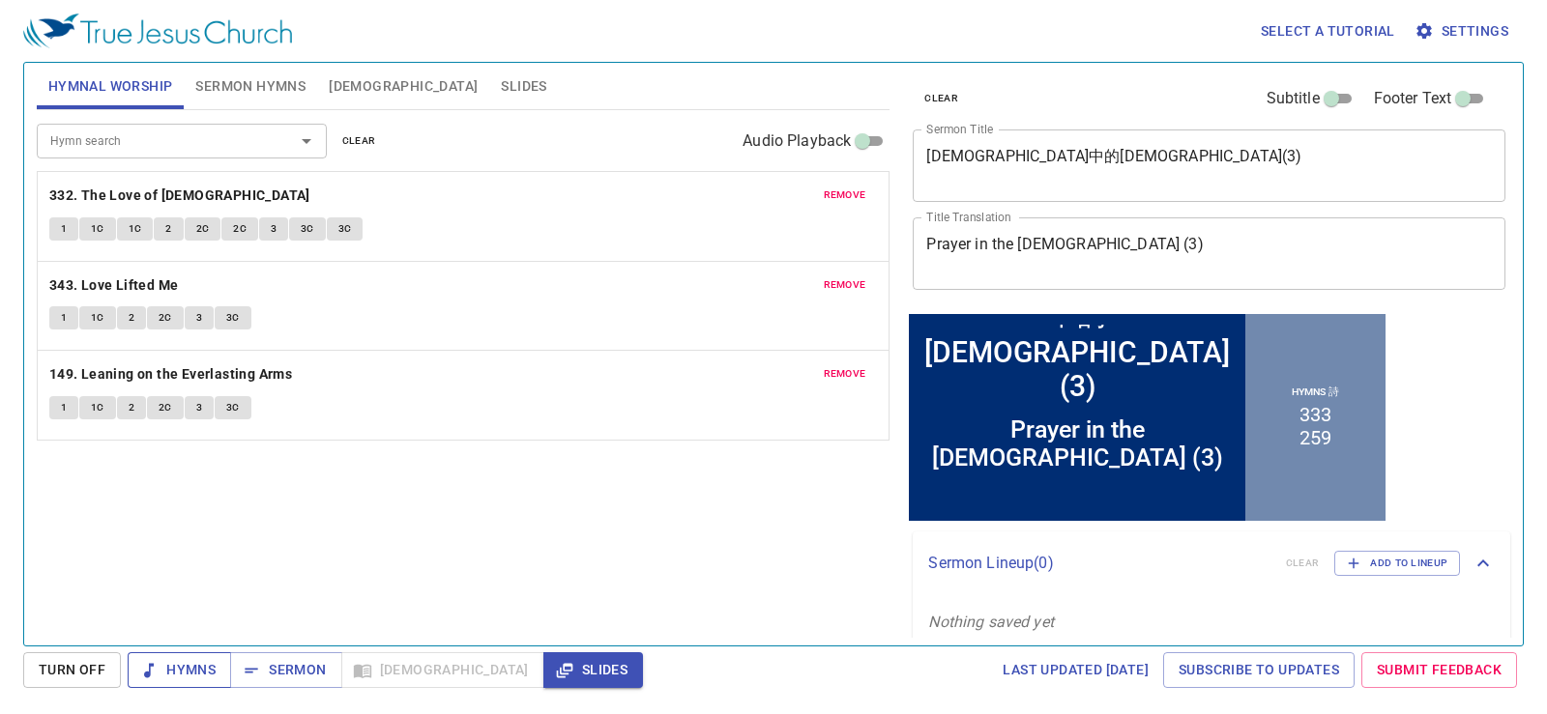
click at [204, 334] on span "Hymns" at bounding box center [179, 670] width 73 height 24
click at [162, 182] on div "remove 332. The Love of God 1 1C 1C 2 2C 2C 3 3C 3C" at bounding box center [464, 216] width 852 height 89
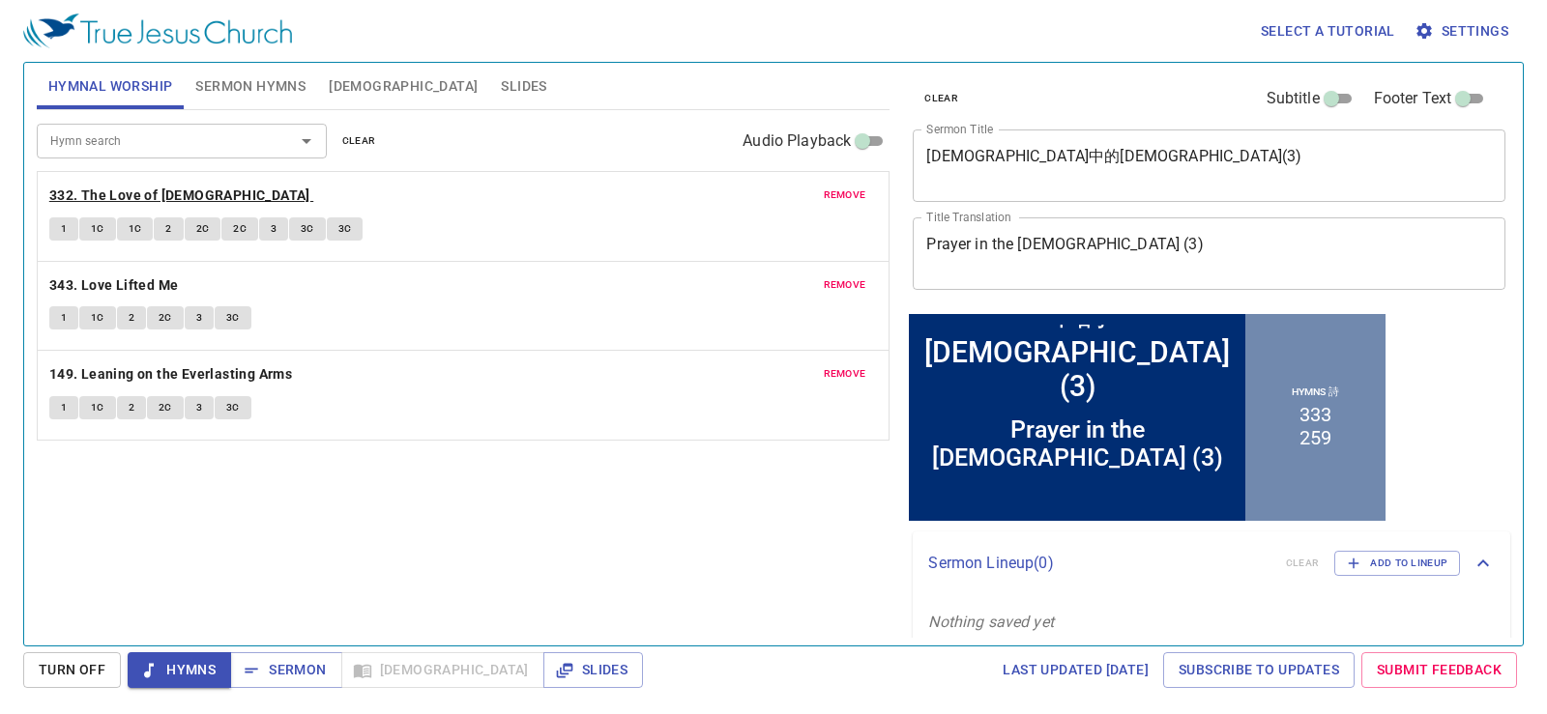
click at [157, 190] on b "332. The Love of [DEMOGRAPHIC_DATA]" at bounding box center [179, 196] width 261 height 24
click at [61, 231] on span "1" at bounding box center [64, 228] width 6 height 17
click at [646, 205] on p "332. The Love of [DEMOGRAPHIC_DATA]" at bounding box center [463, 196] width 829 height 24
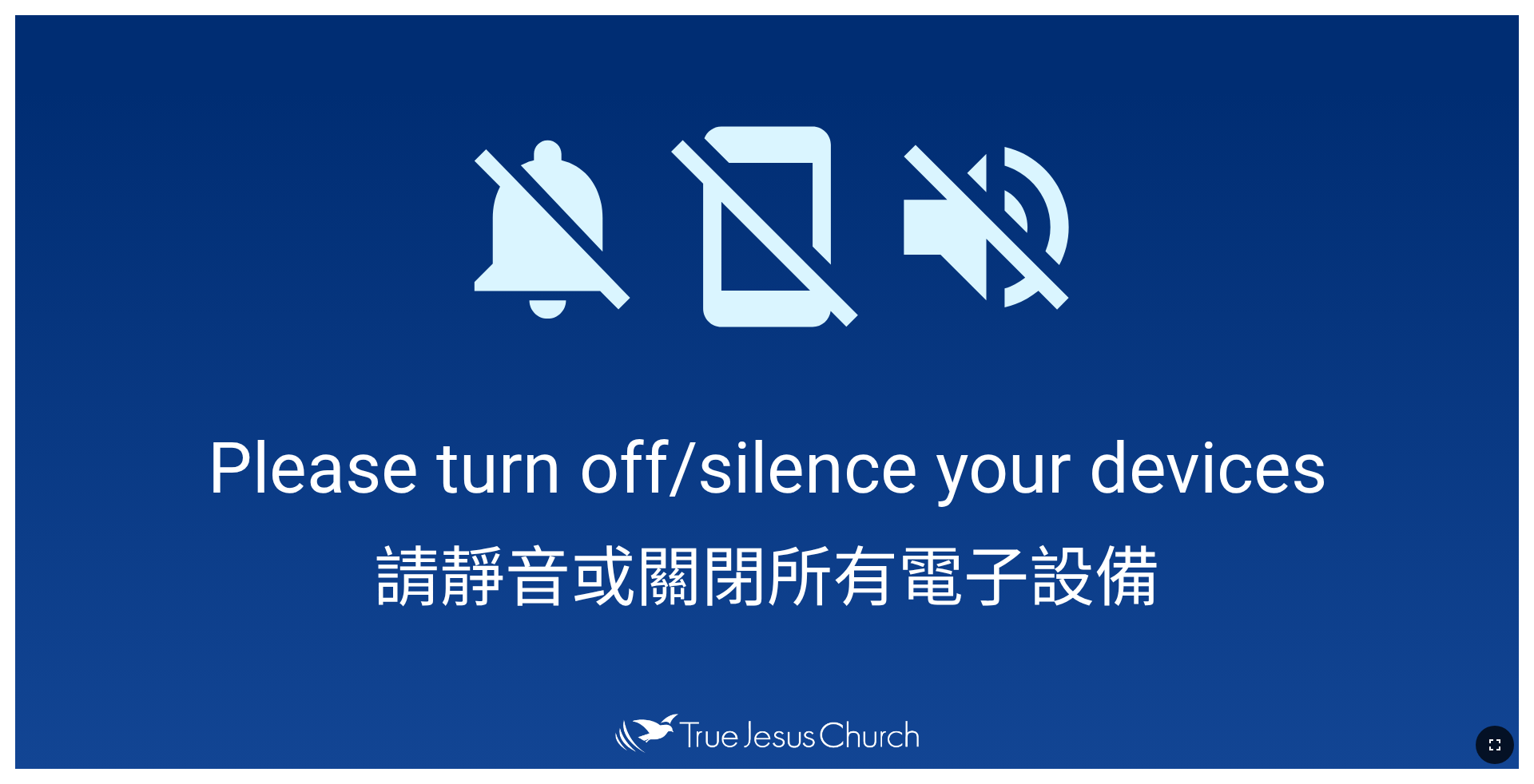
click at [1265, 627] on button "button" at bounding box center [1495, 745] width 38 height 38
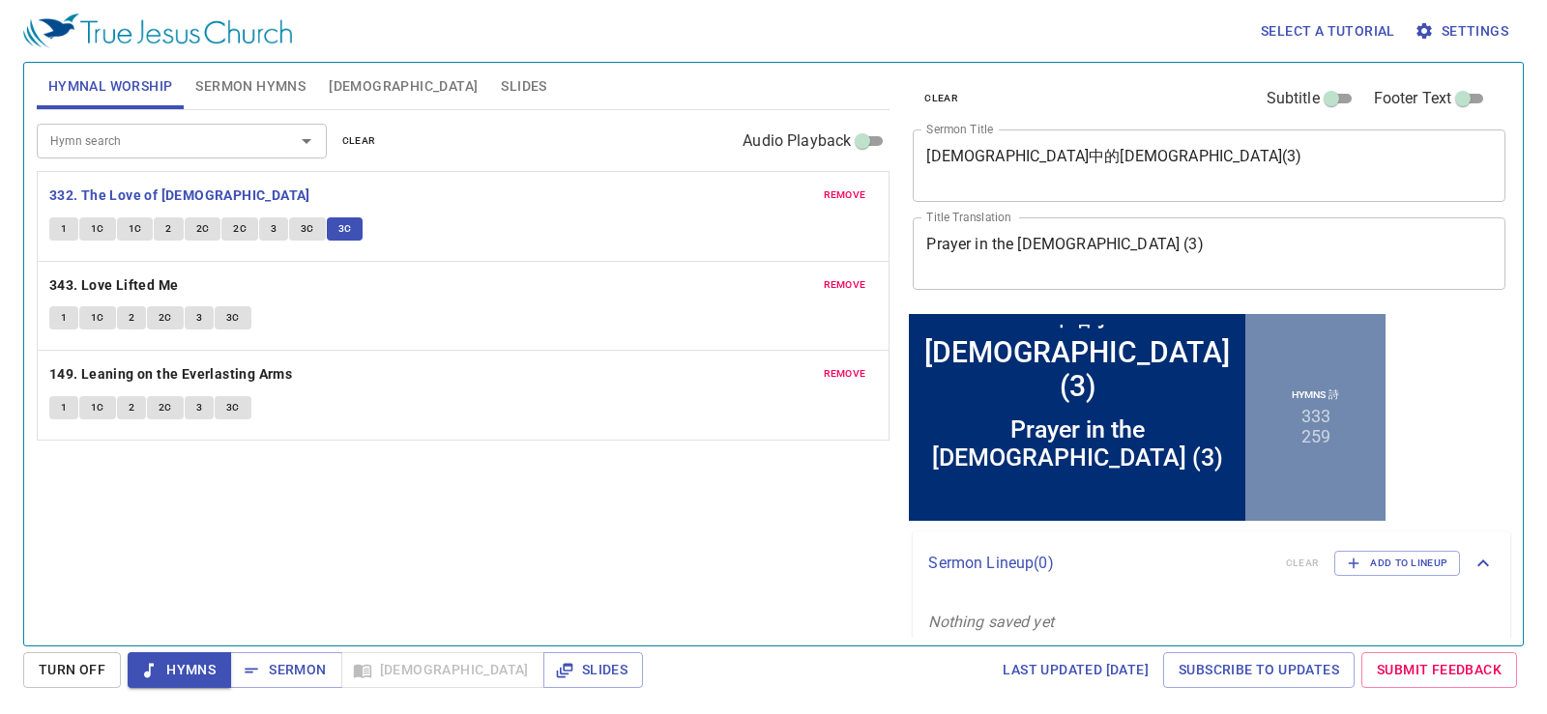
click at [182, 671] on span "Hymns" at bounding box center [179, 670] width 73 height 24
click at [114, 277] on b "343. Love Lifted Me" at bounding box center [114, 286] width 130 height 24
click at [73, 325] on button "1" at bounding box center [63, 317] width 29 height 23
click at [407, 314] on div "1 1C 2 2C 3 3C" at bounding box center [463, 320] width 829 height 28
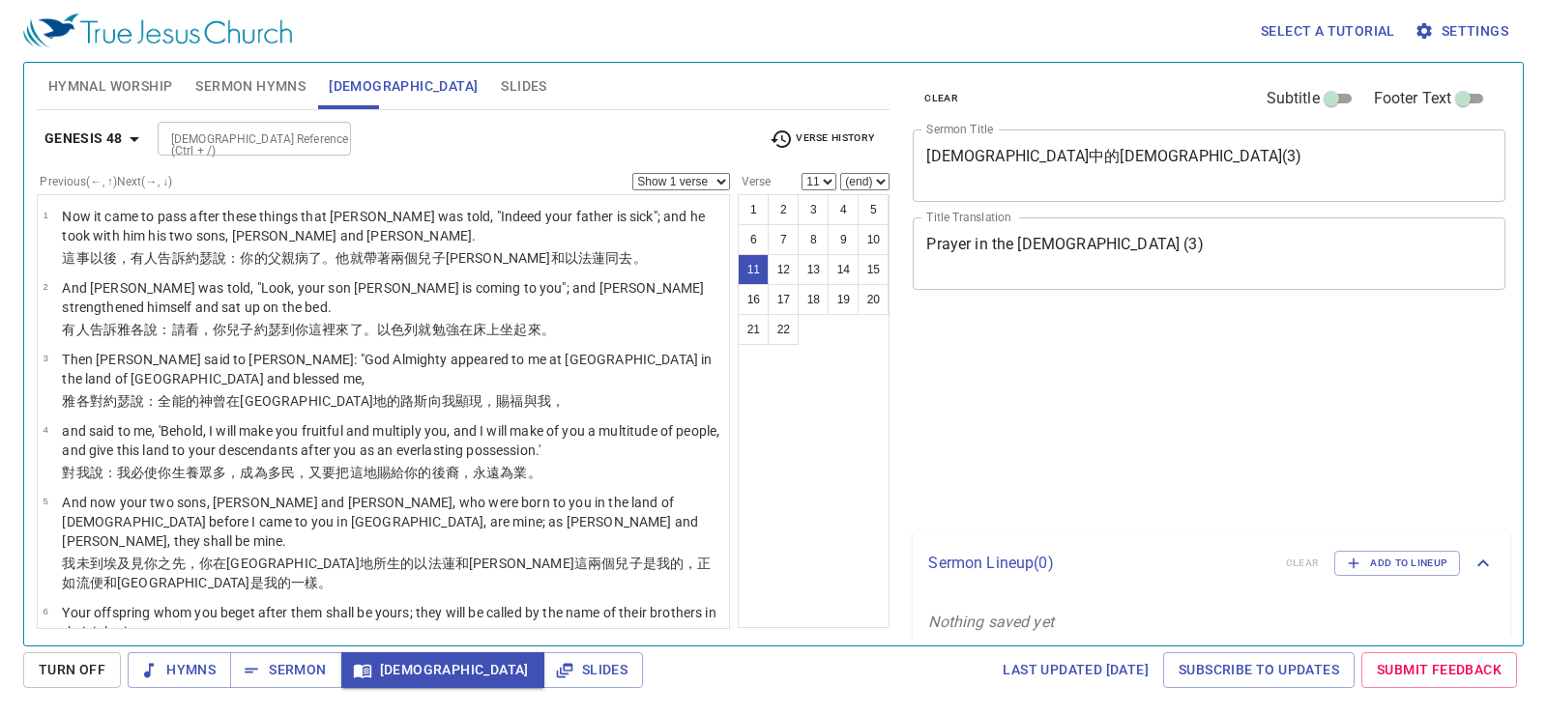
select select "11"
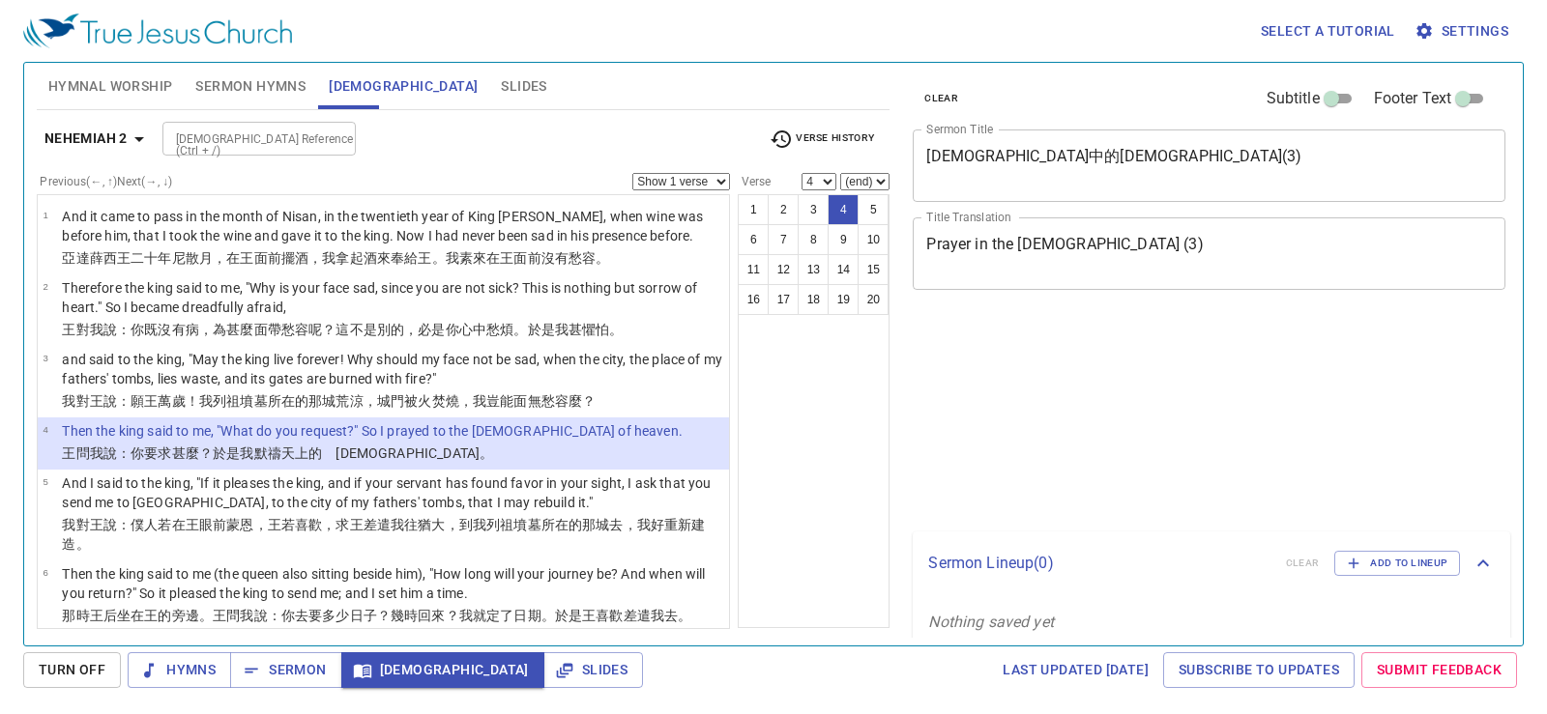
select select "4"
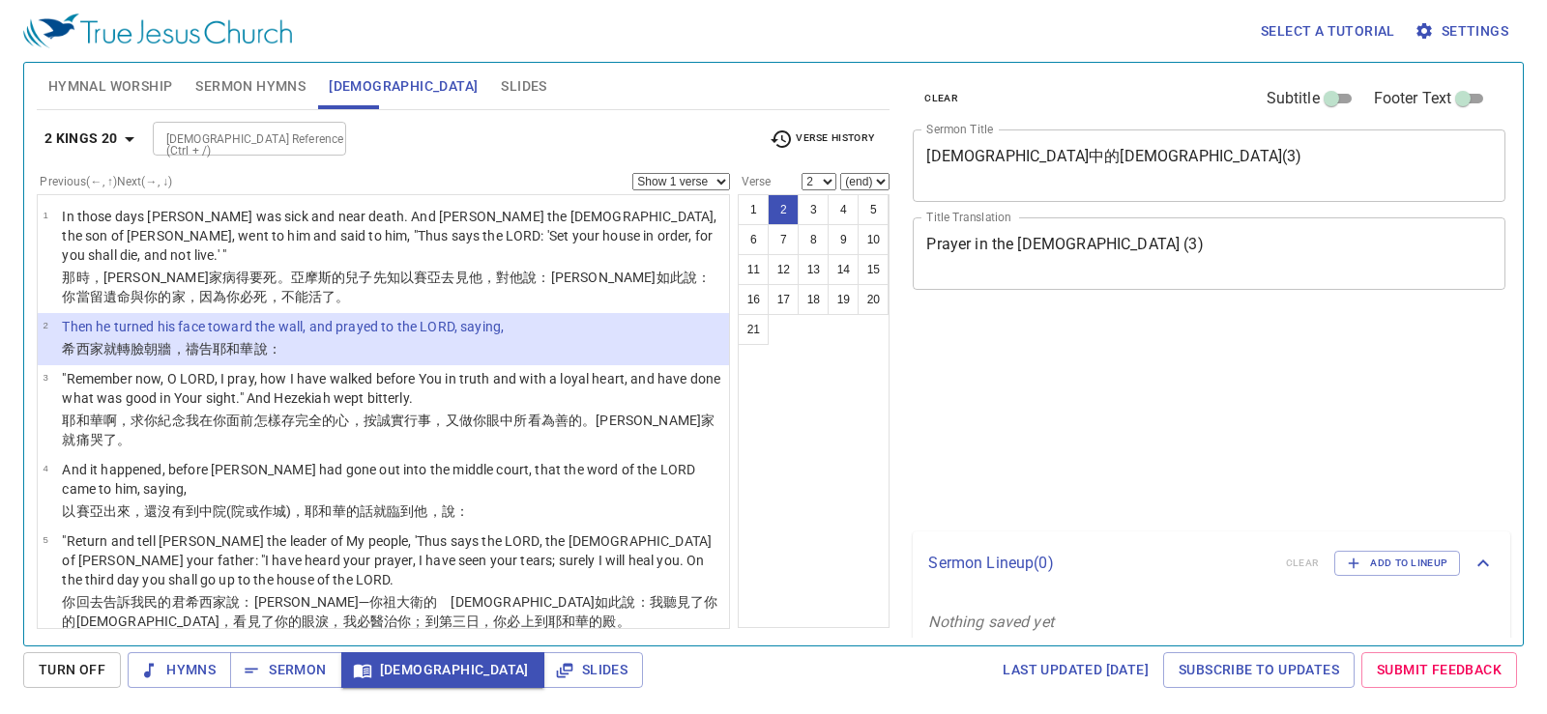
select select "2"
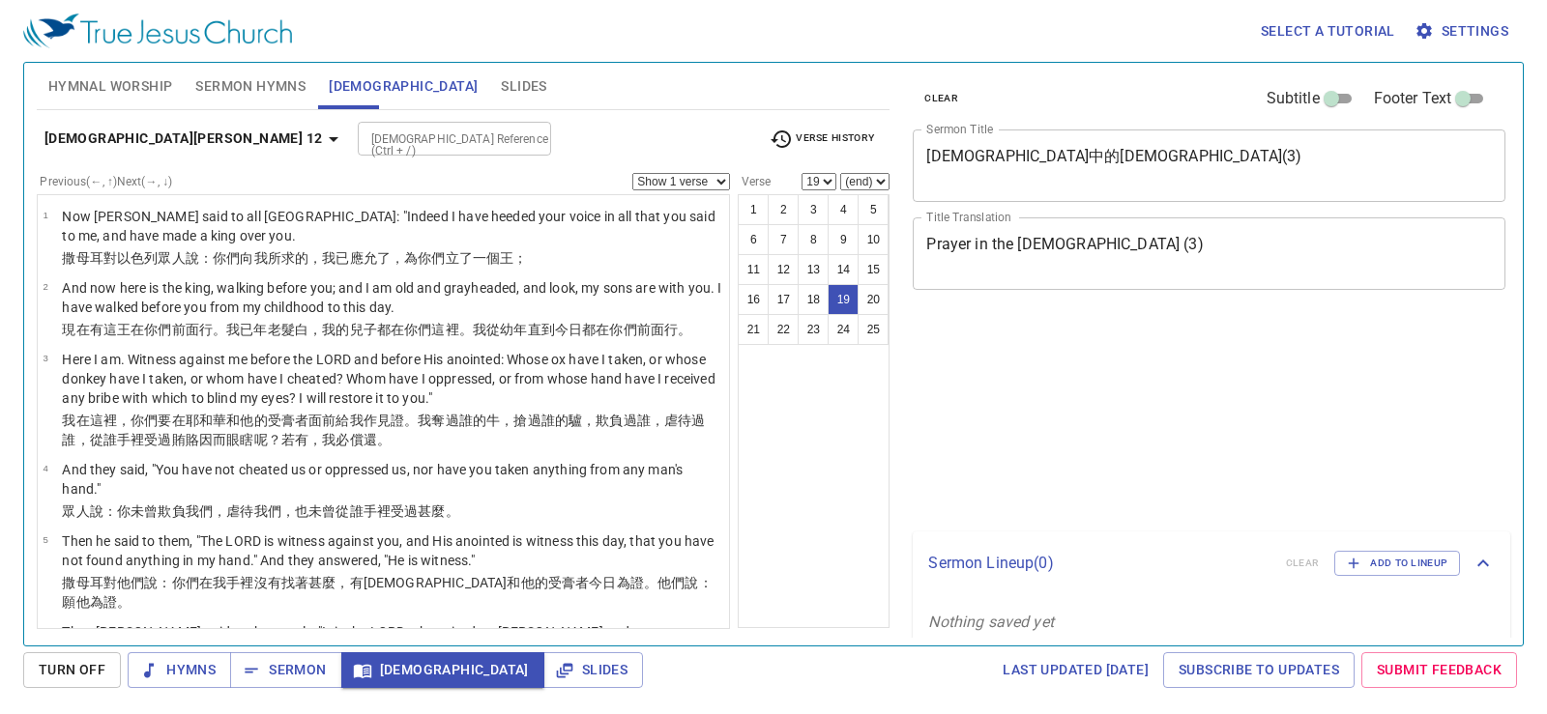
select select "19"
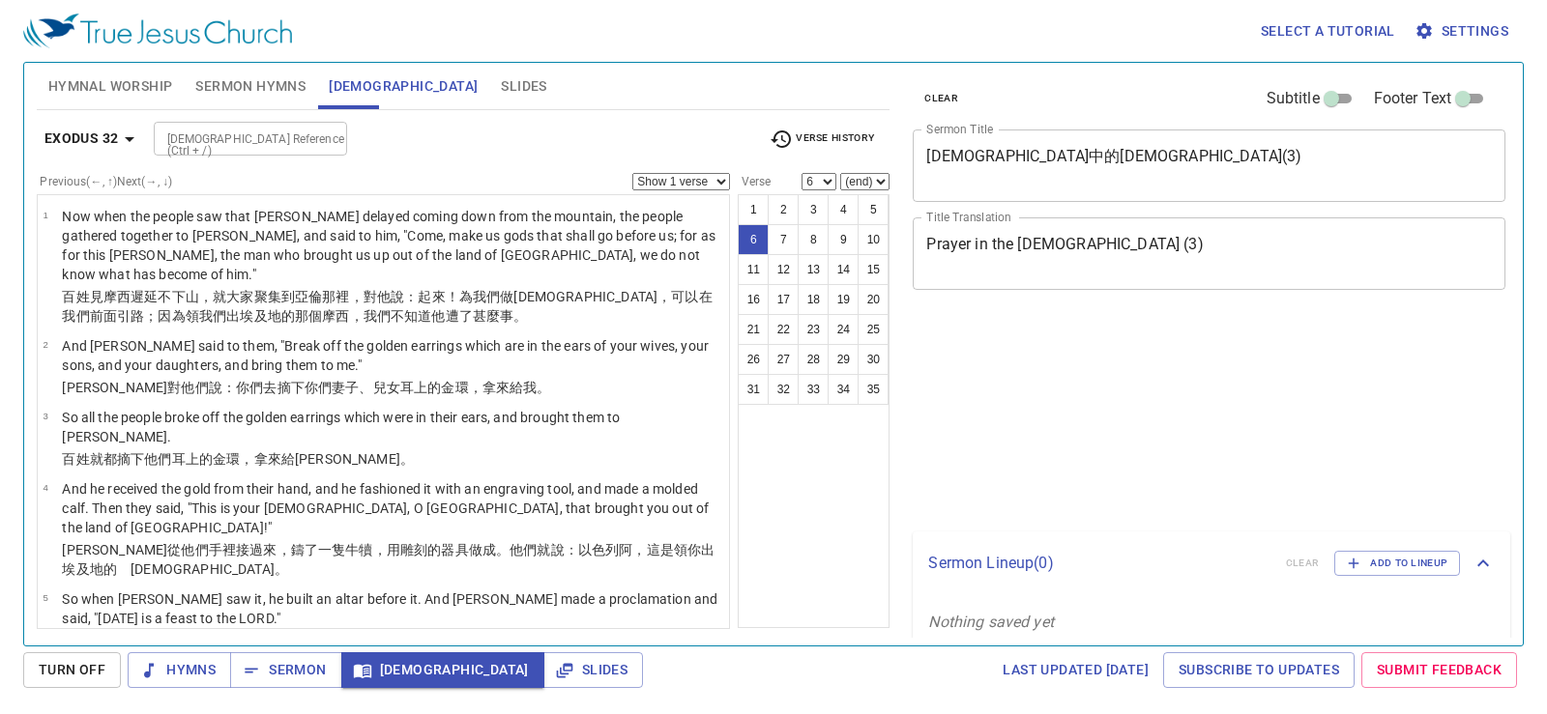
select select "6"
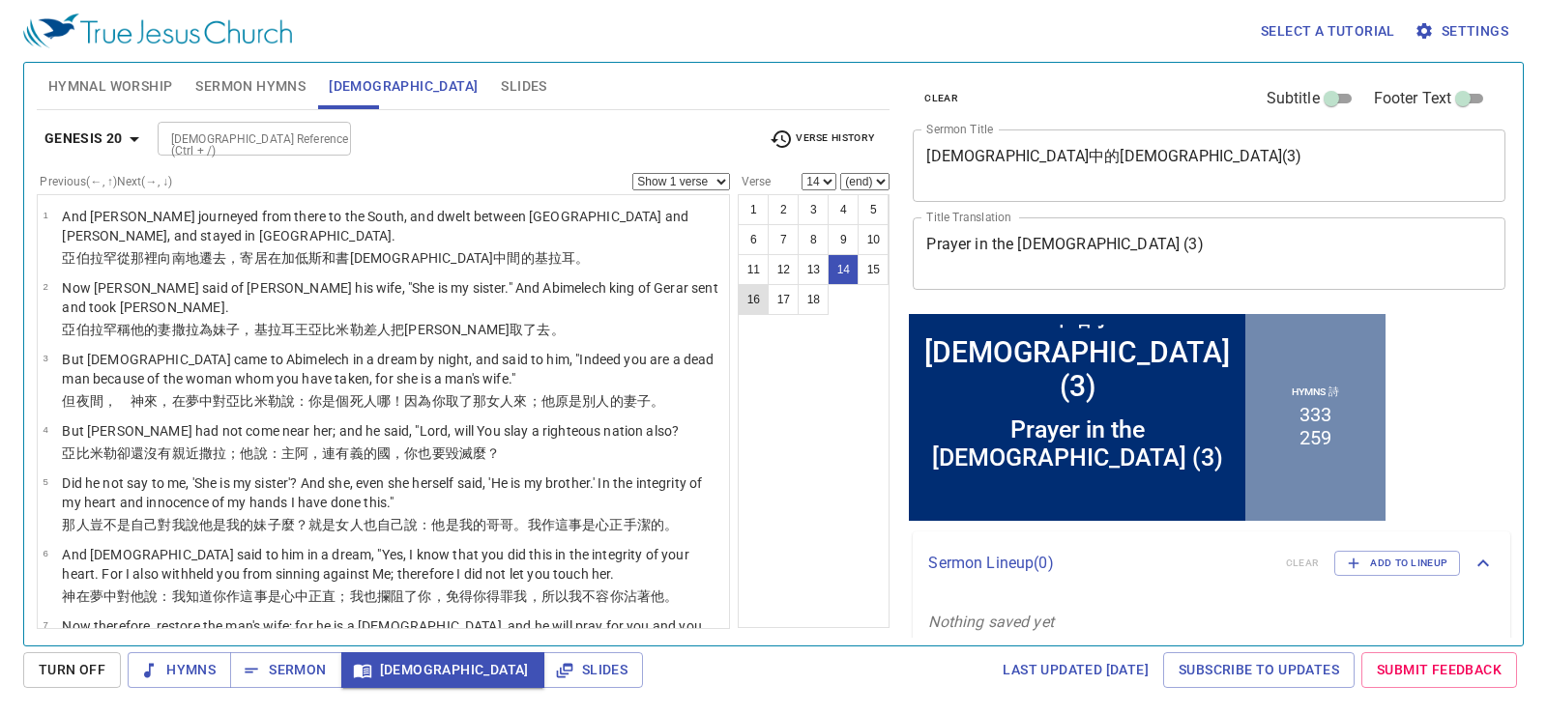
click at [757, 300] on button "16" at bounding box center [753, 299] width 31 height 31
select select "16"
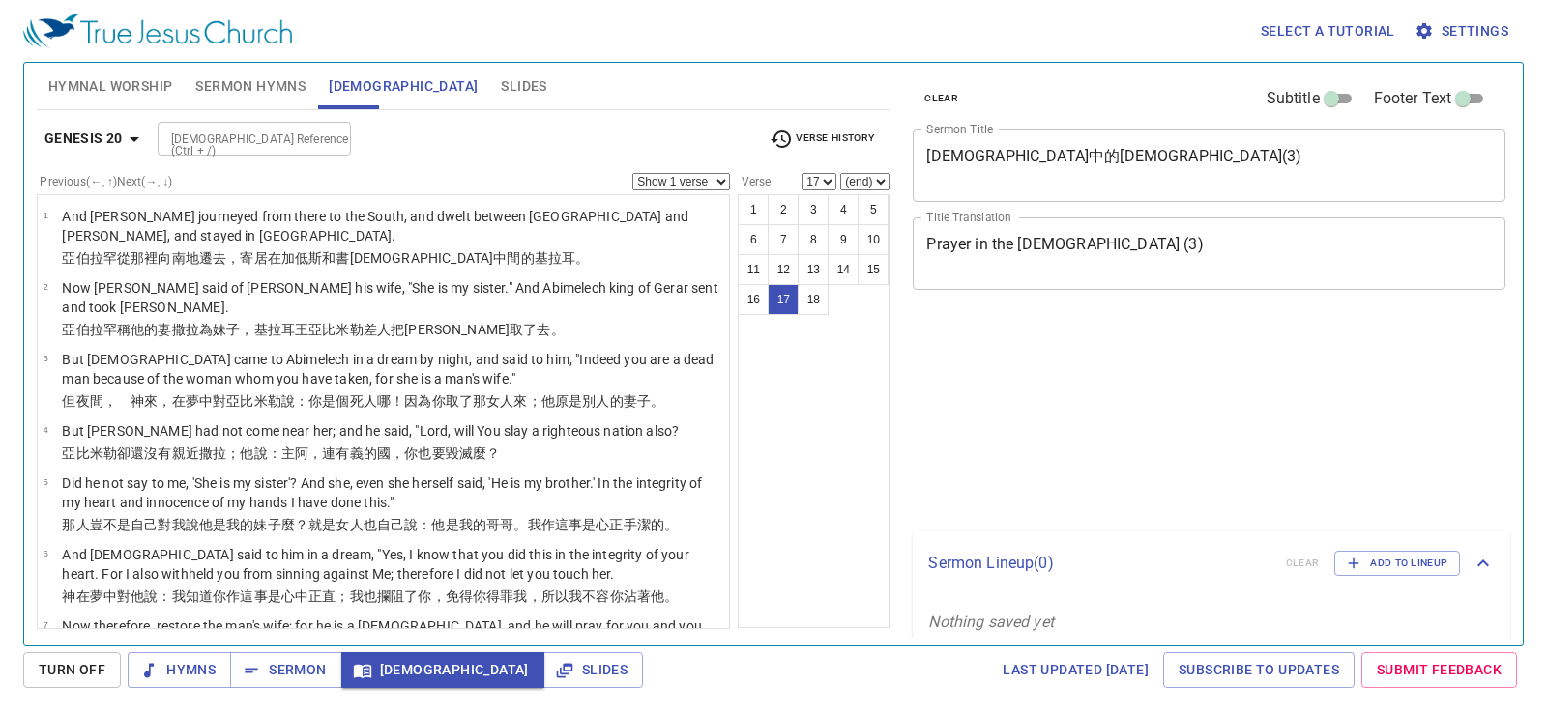
select select "17"
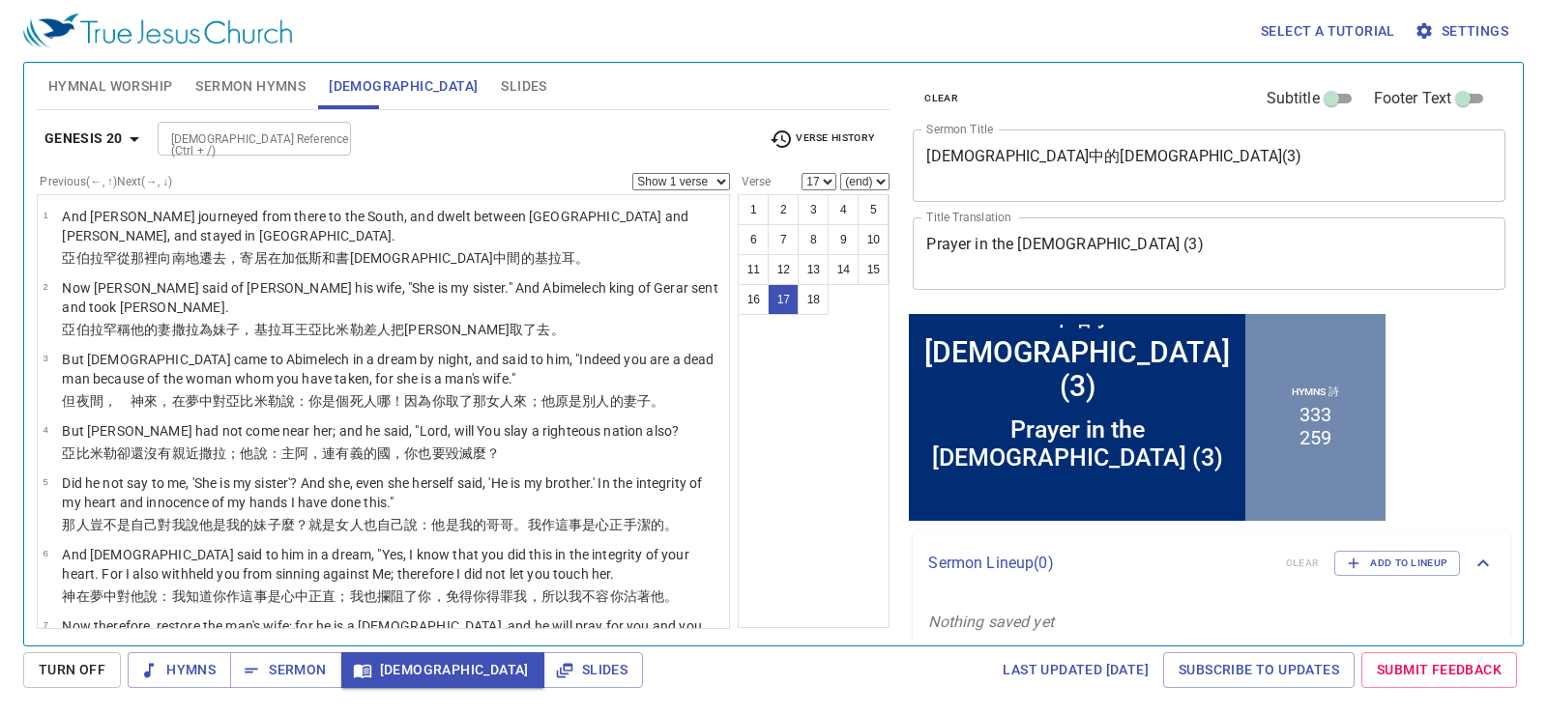
scroll to position [851, 0]
